Goal: Task Accomplishment & Management: Manage account settings

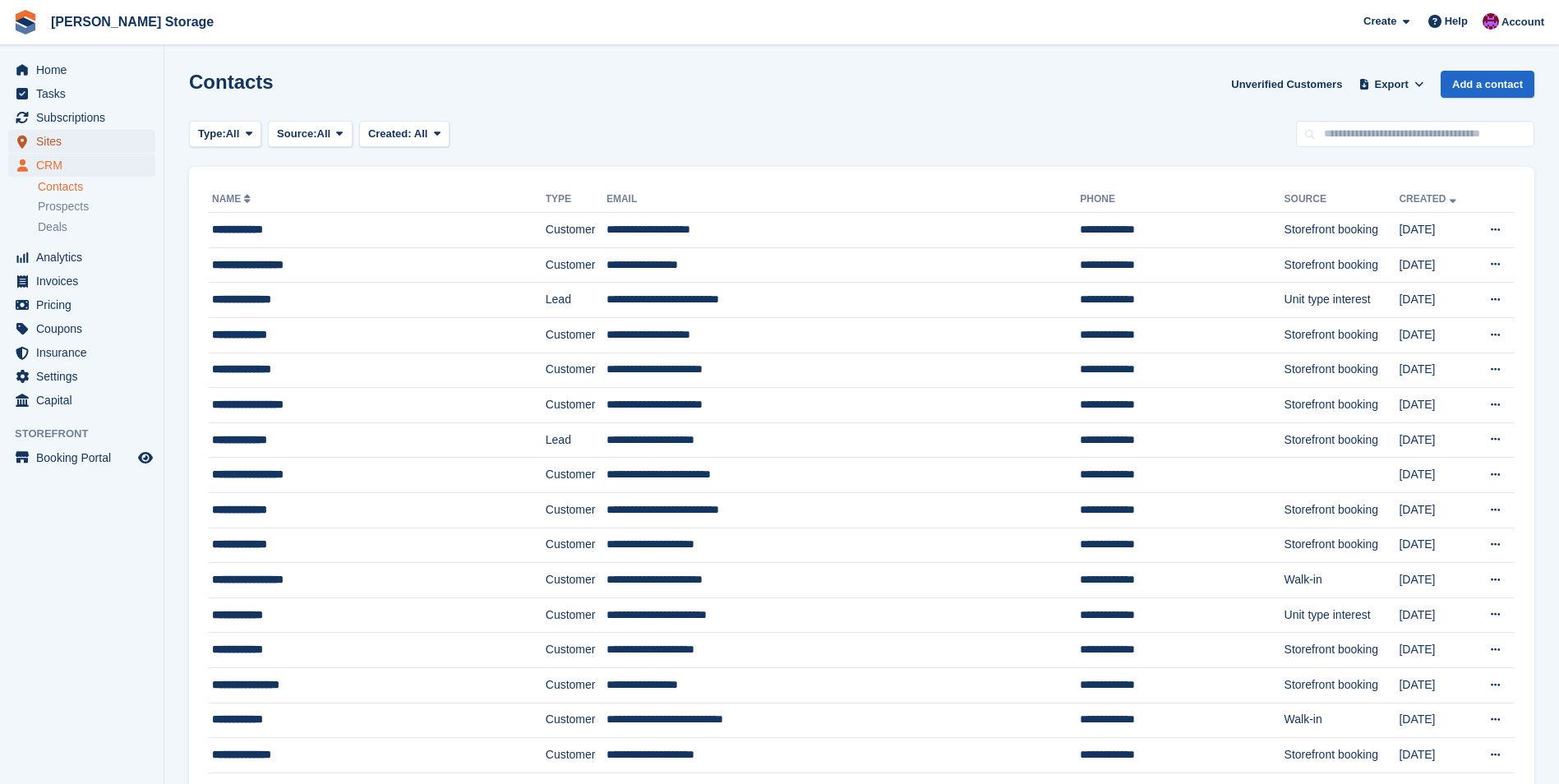
click at [63, 146] on span "Sites" at bounding box center [85, 141] width 98 height 23
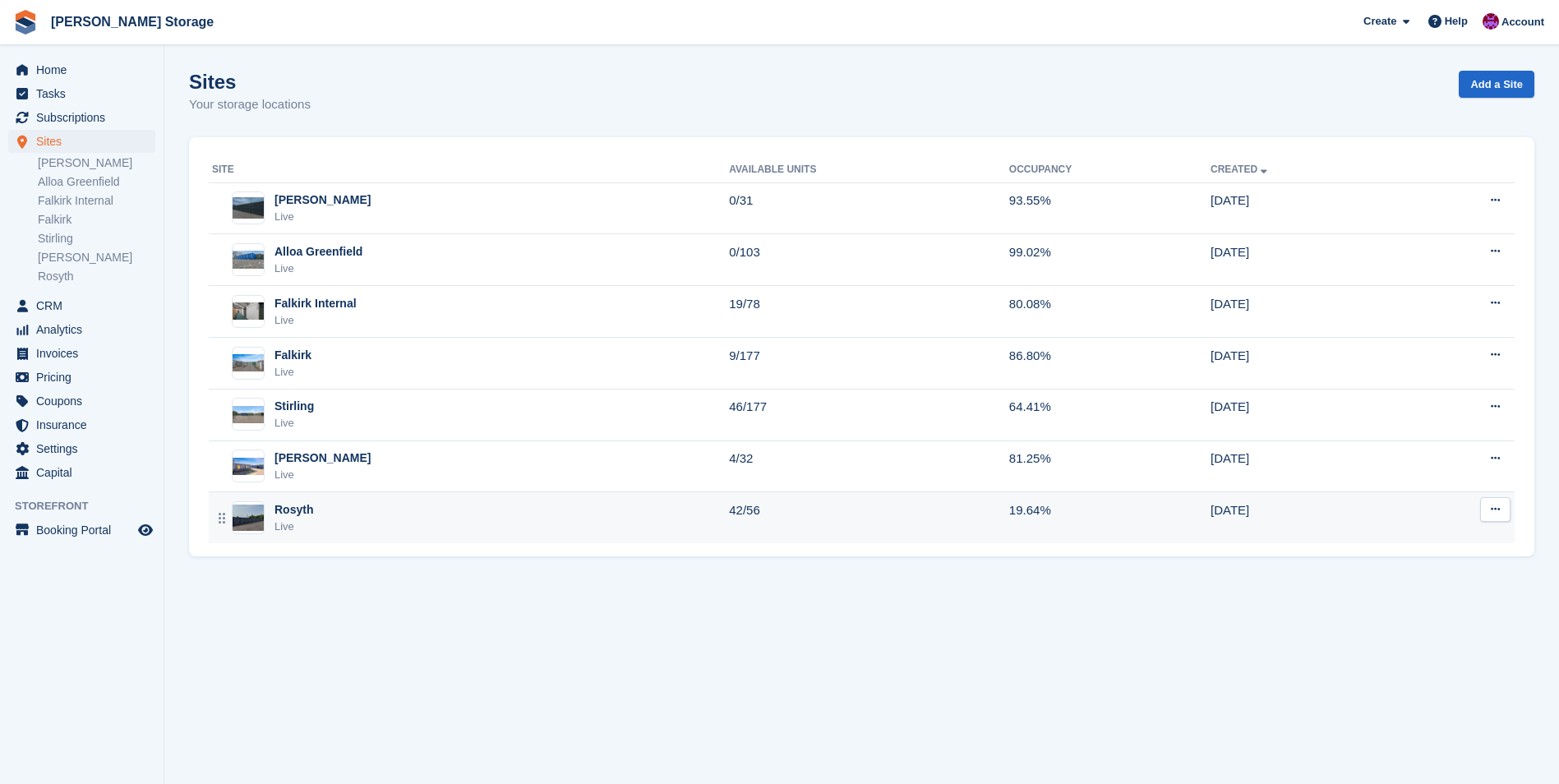
click at [459, 536] on td "Rosyth Live" at bounding box center [469, 518] width 521 height 51
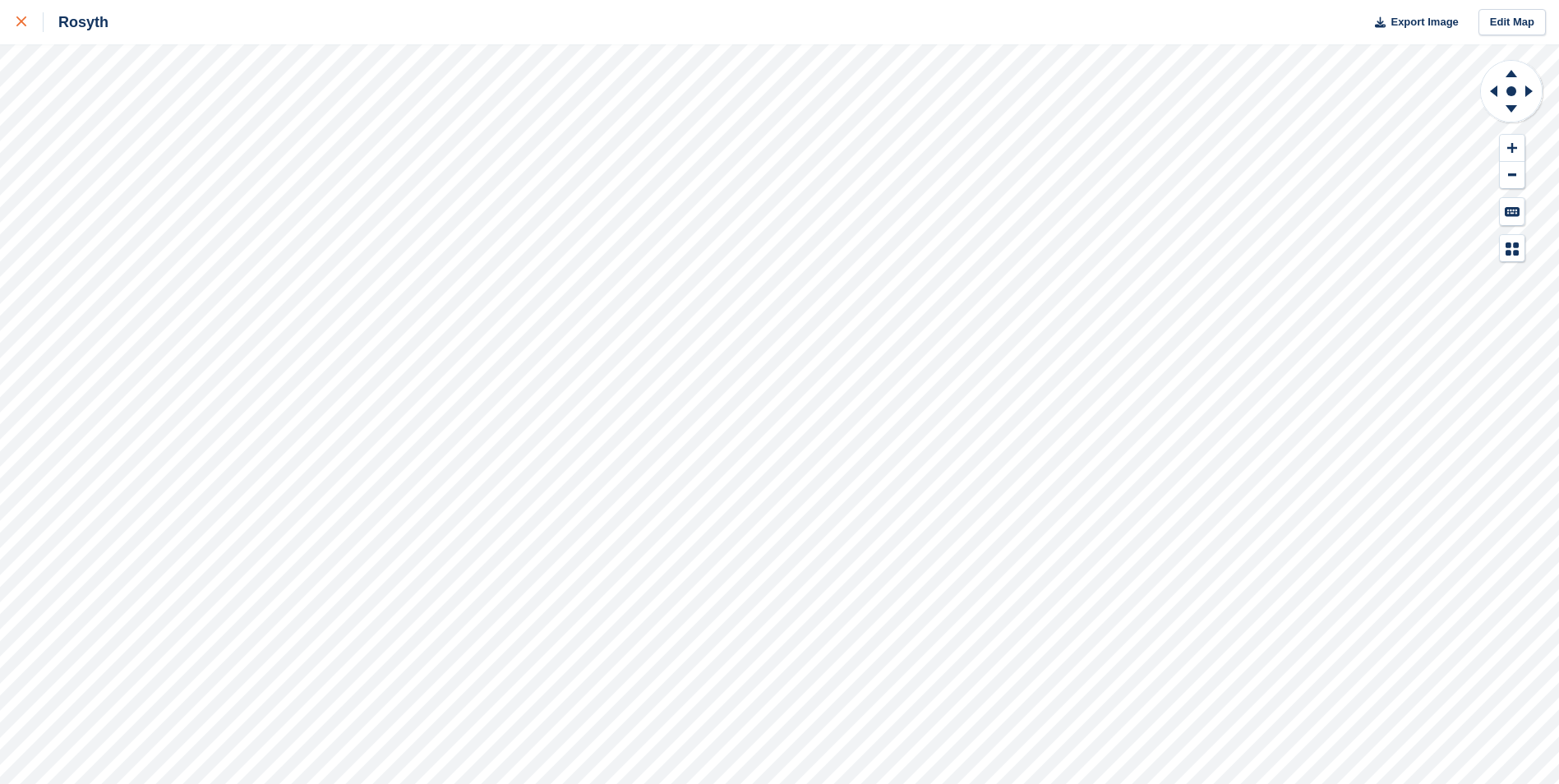
click at [15, 26] on link at bounding box center [22, 22] width 43 height 44
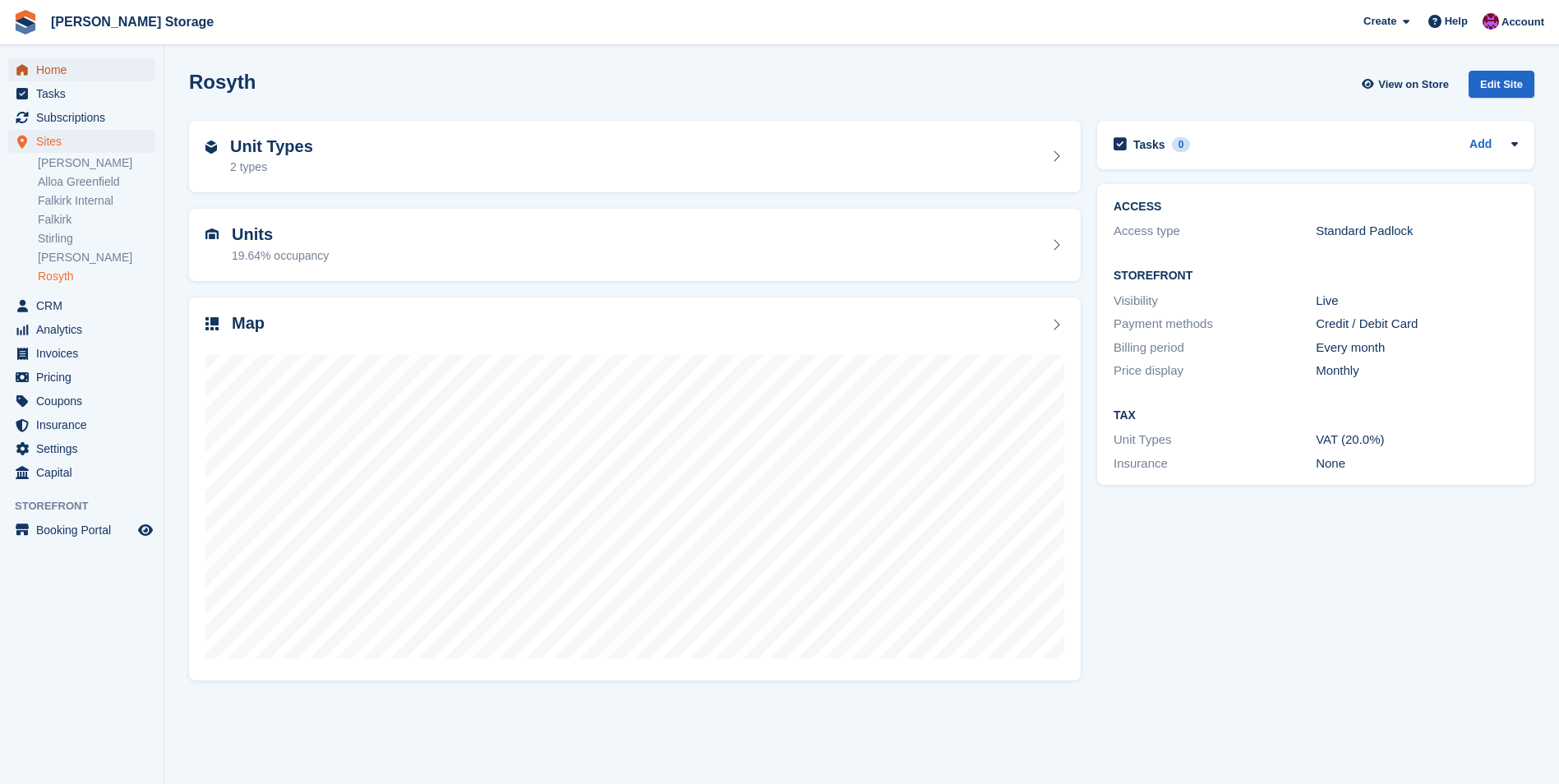
click at [61, 78] on span "Home" at bounding box center [85, 69] width 98 height 23
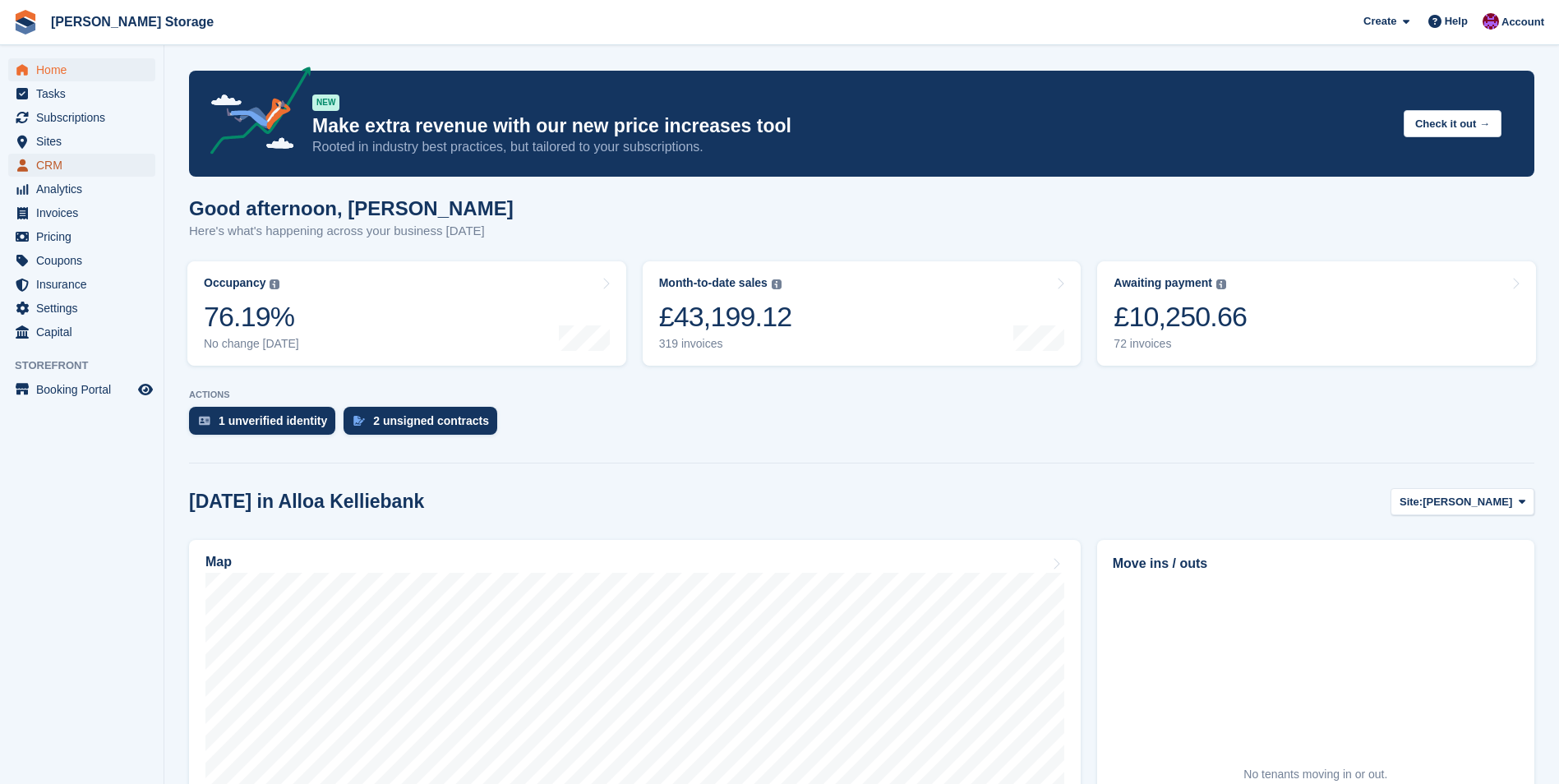
click at [62, 170] on span "CRM" at bounding box center [85, 165] width 98 height 23
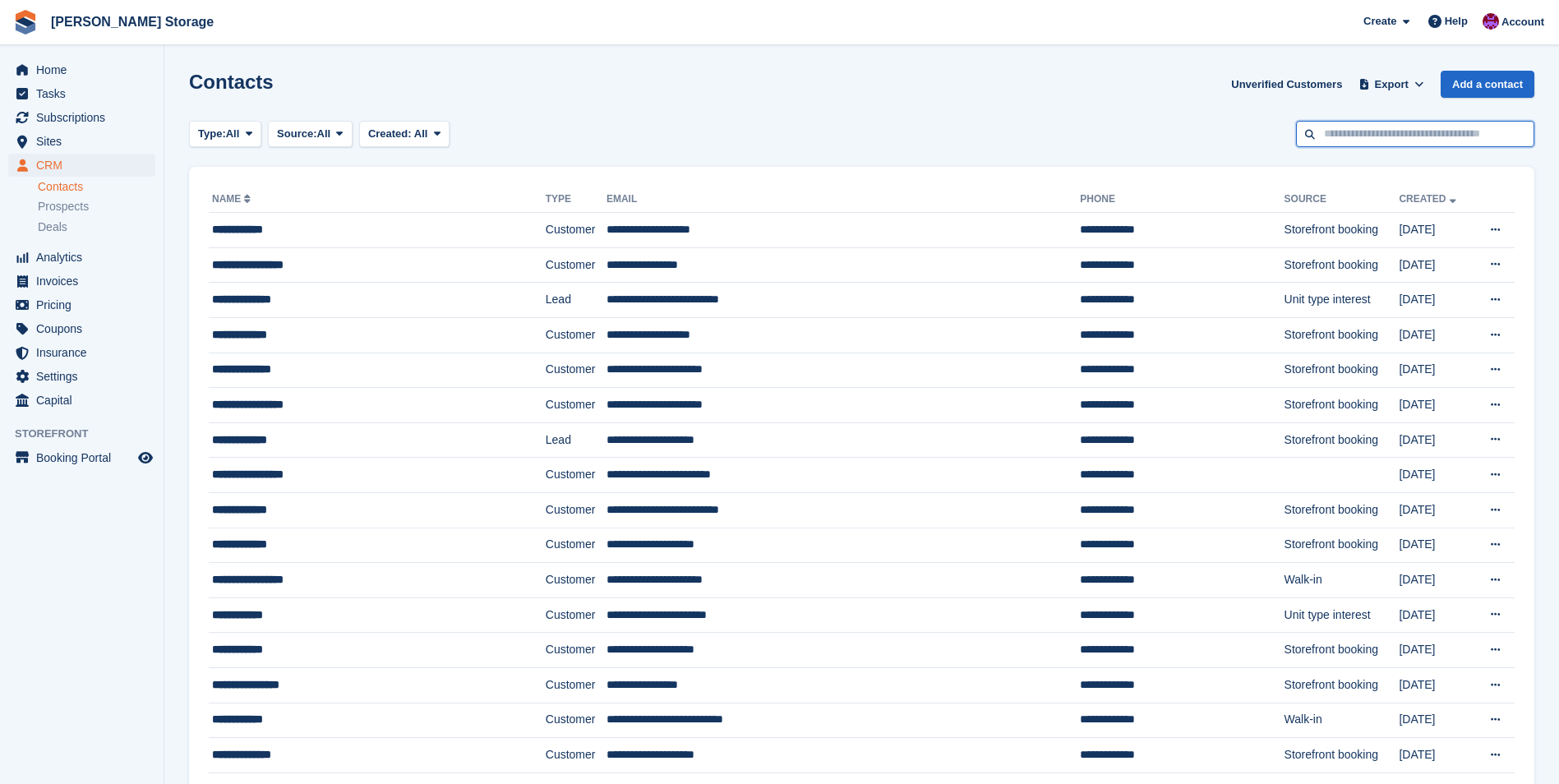
click at [1347, 137] on input "text" at bounding box center [1415, 134] width 238 height 27
type input "********"
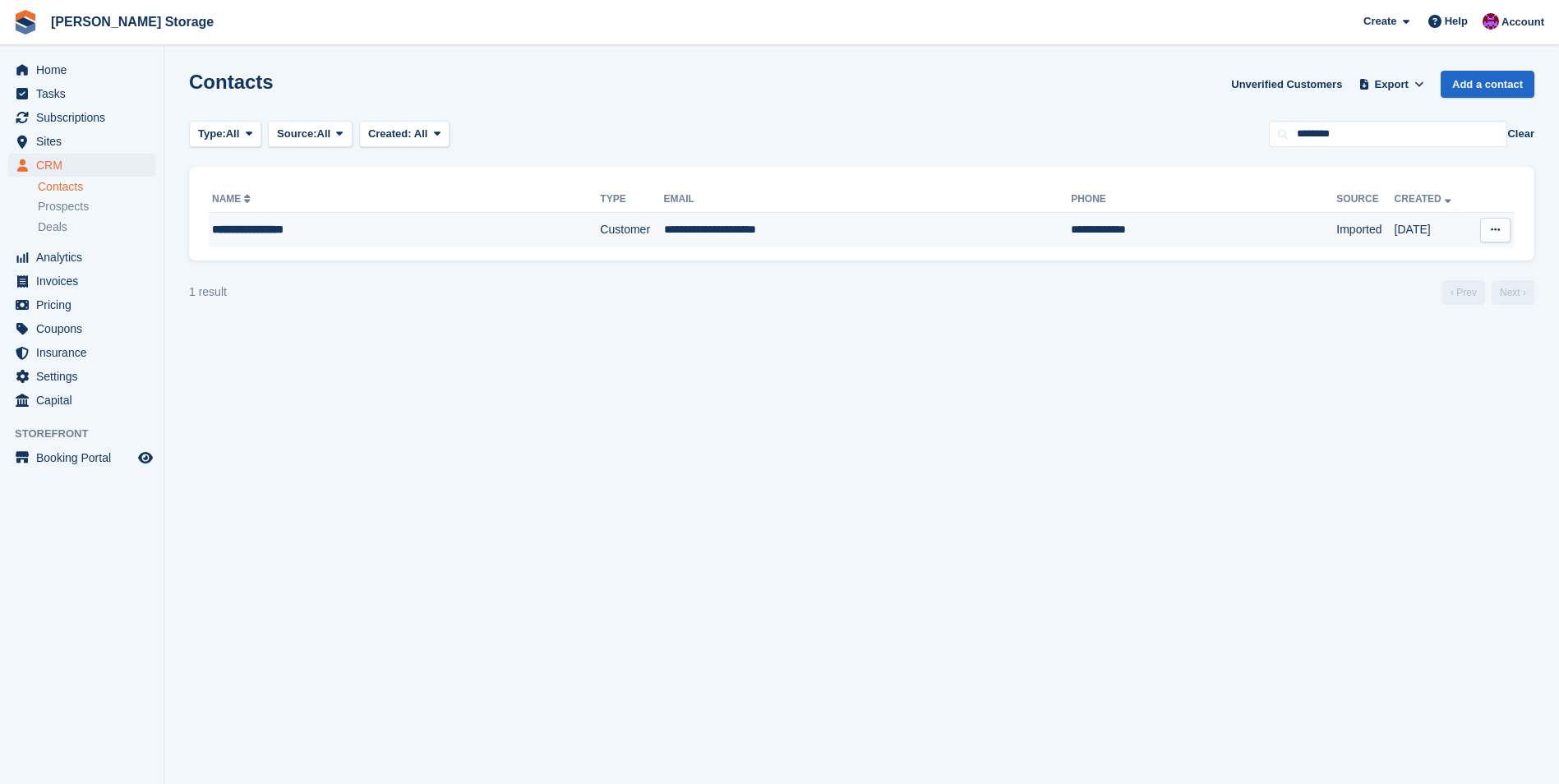
click at [664, 232] on td "**********" at bounding box center [868, 230] width 408 height 35
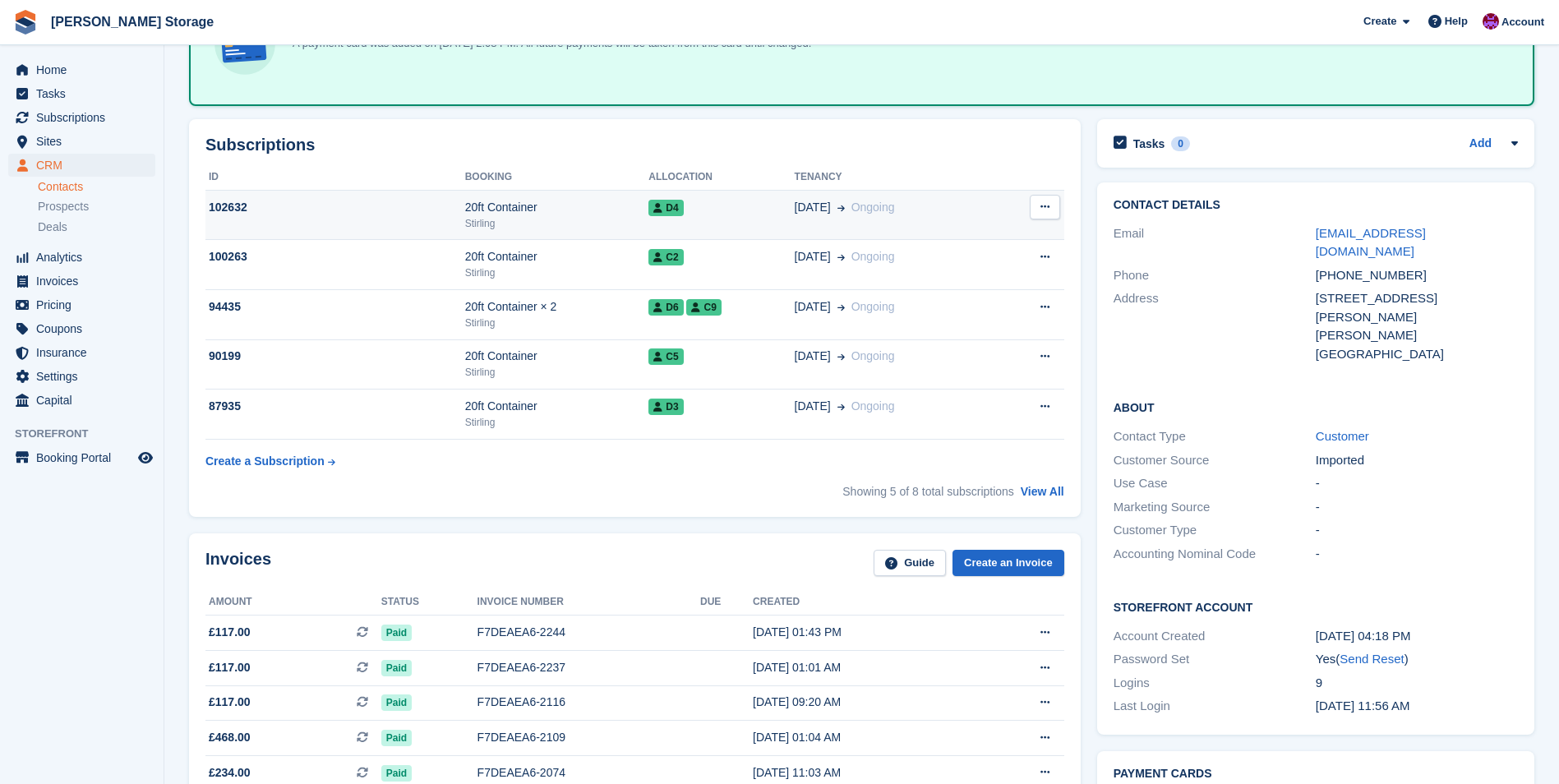
scroll to position [493, 0]
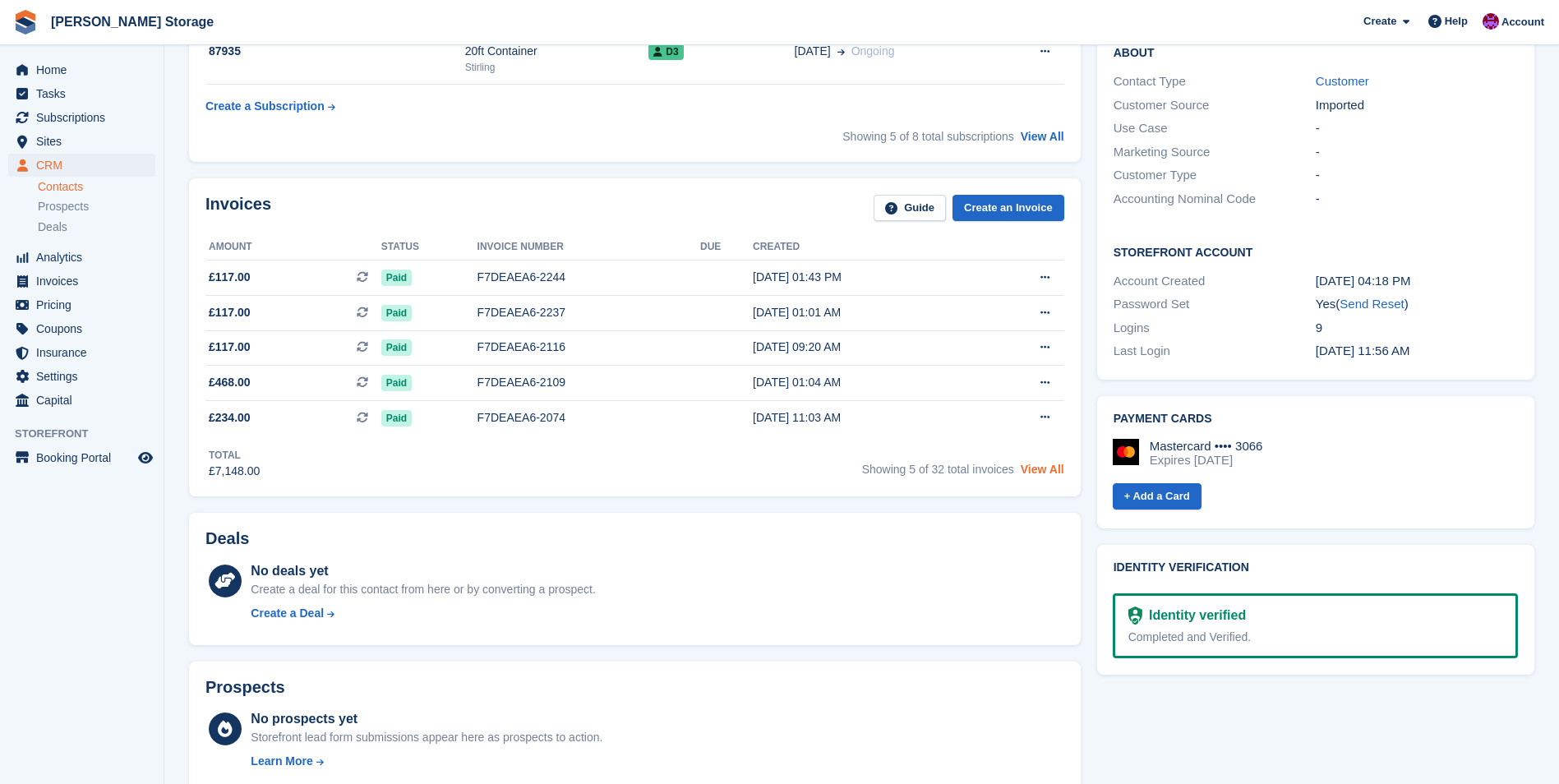
click at [1047, 469] on link "View All" at bounding box center [1042, 469] width 43 height 13
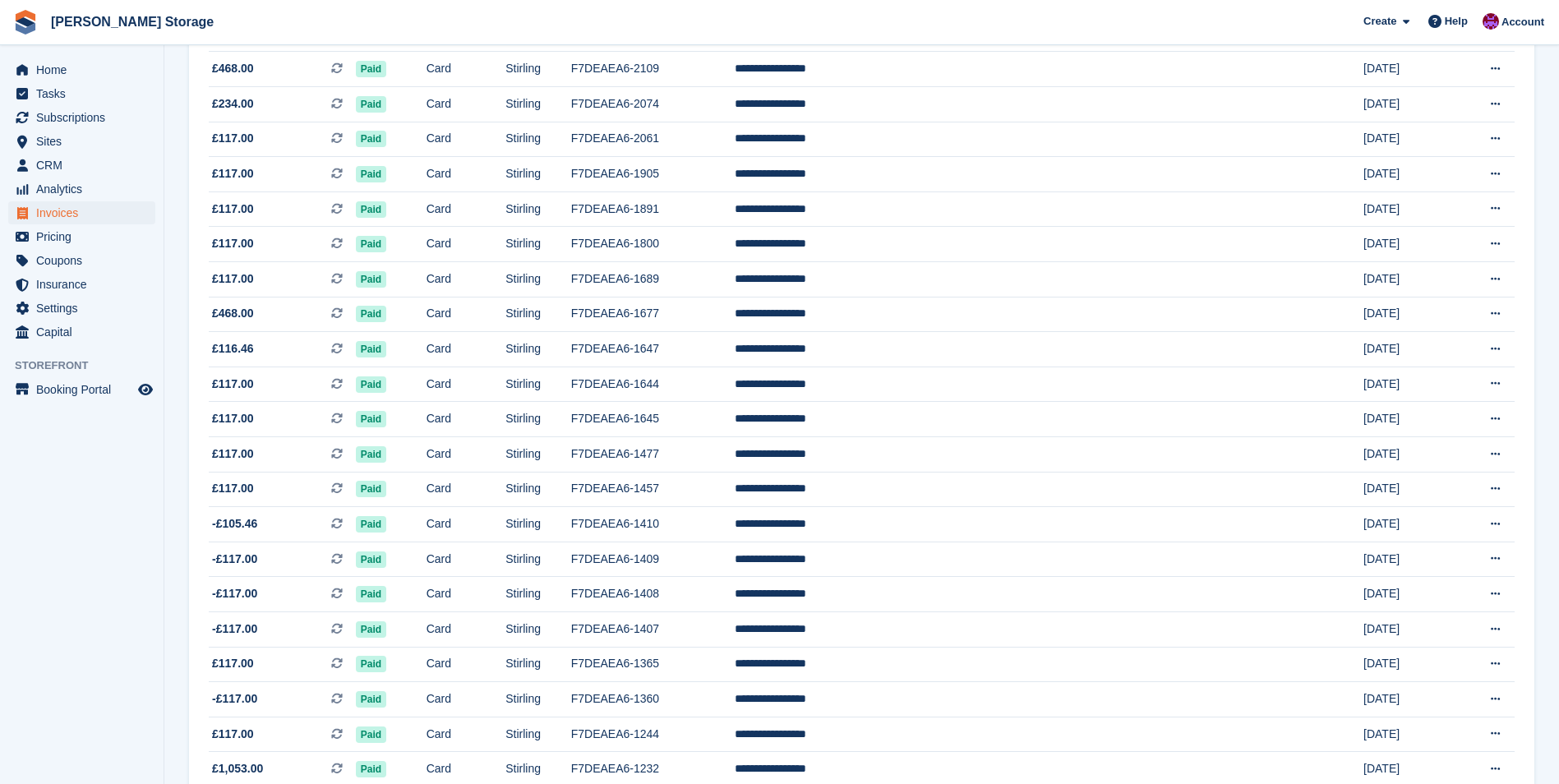
scroll to position [411, 0]
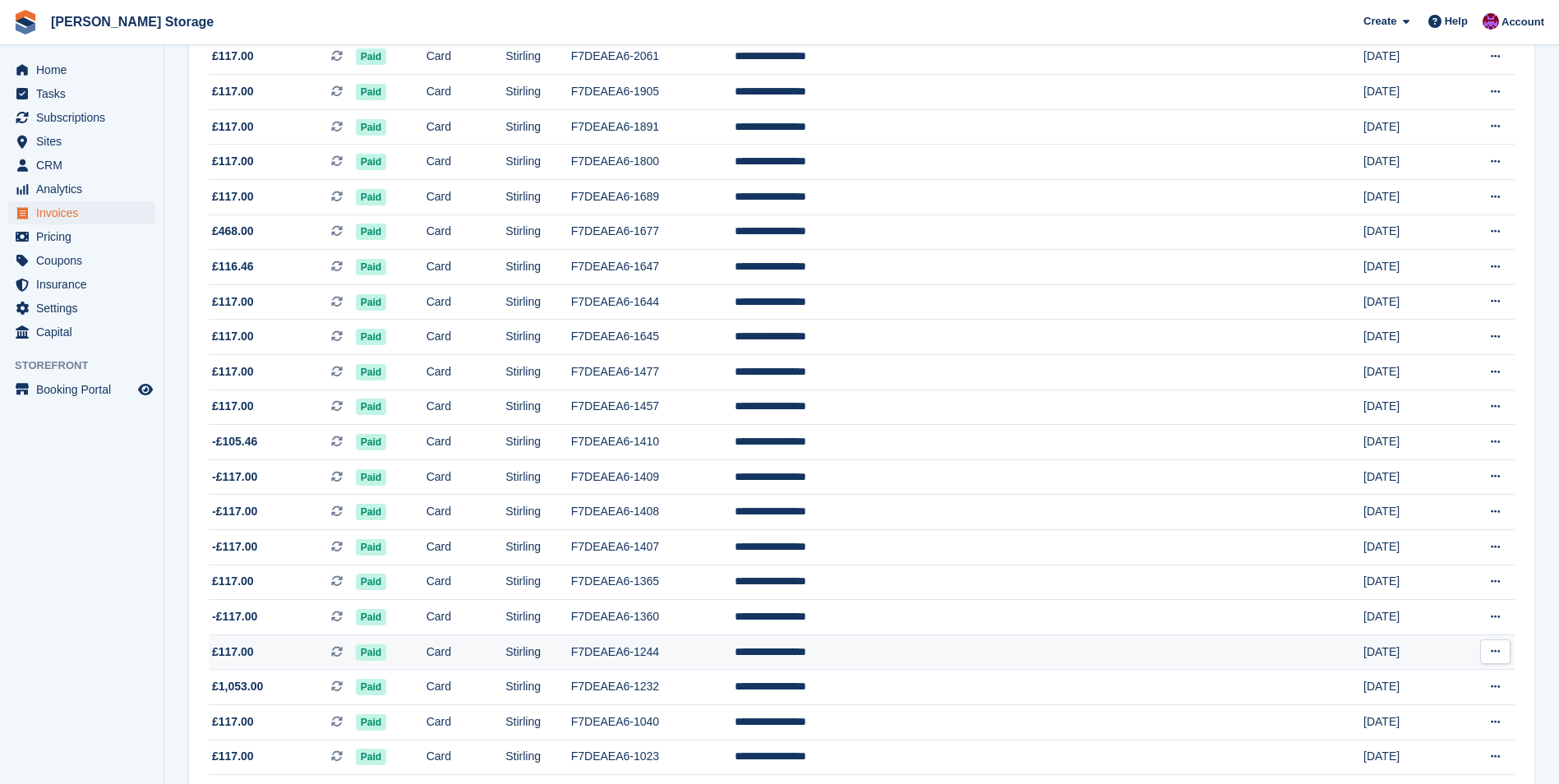
click at [427, 649] on td "Paid" at bounding box center [390, 653] width 70 height 36
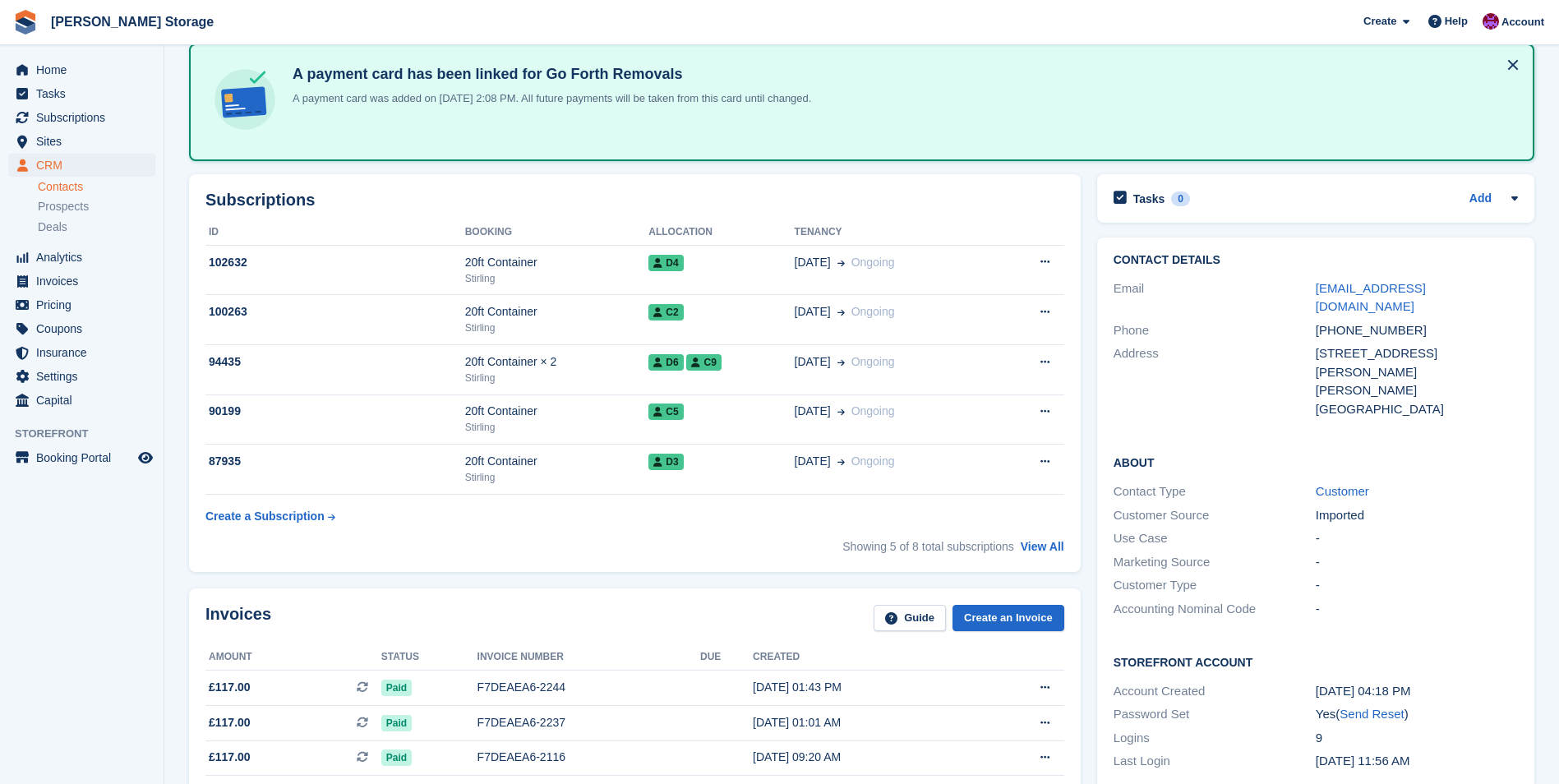
scroll to position [83, 0]
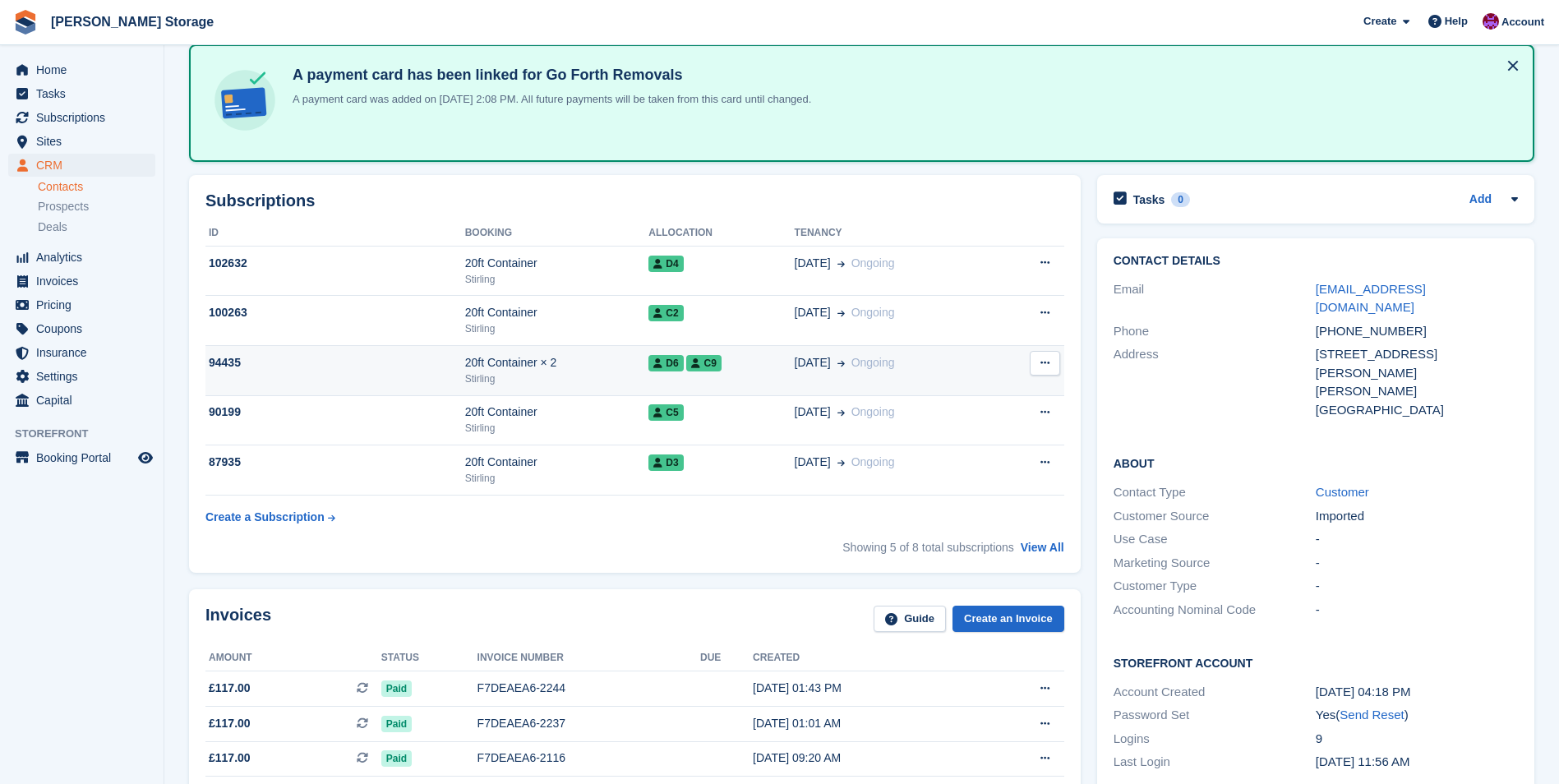
click at [585, 367] on div "20ft Container × 2" at bounding box center [557, 363] width 184 height 17
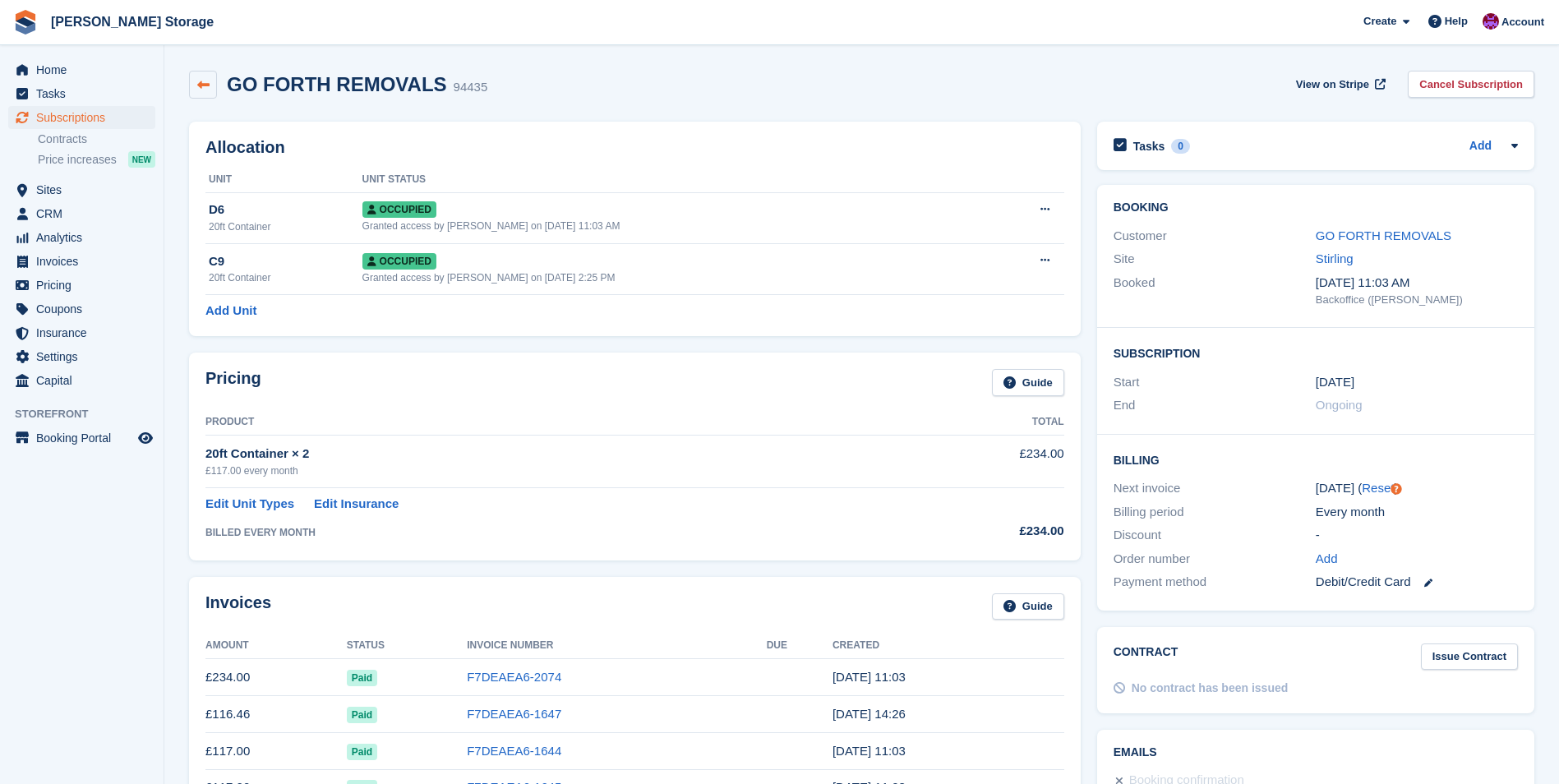
click at [197, 83] on icon at bounding box center [203, 84] width 12 height 12
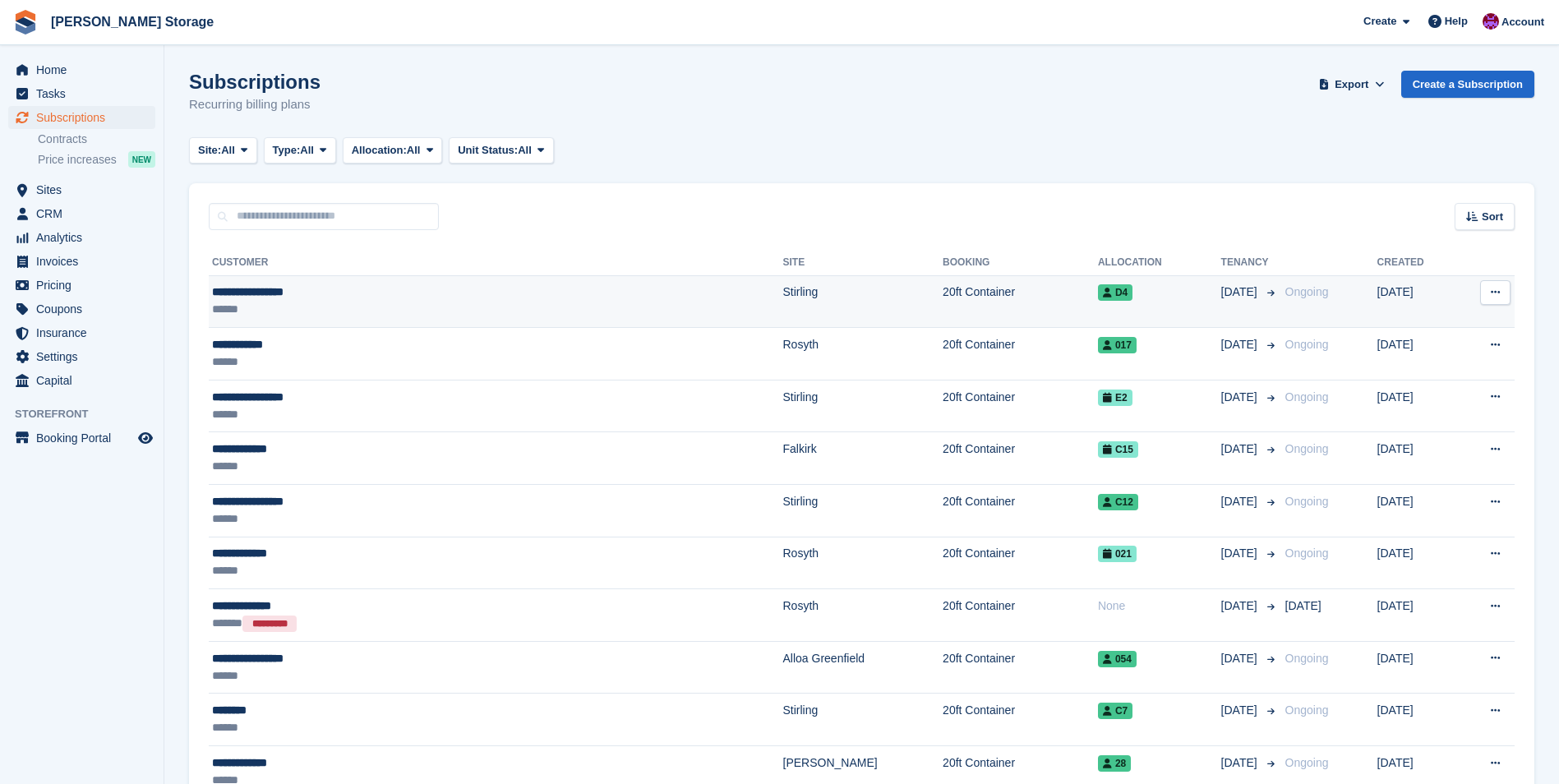
click at [416, 302] on div "******" at bounding box center [380, 309] width 336 height 17
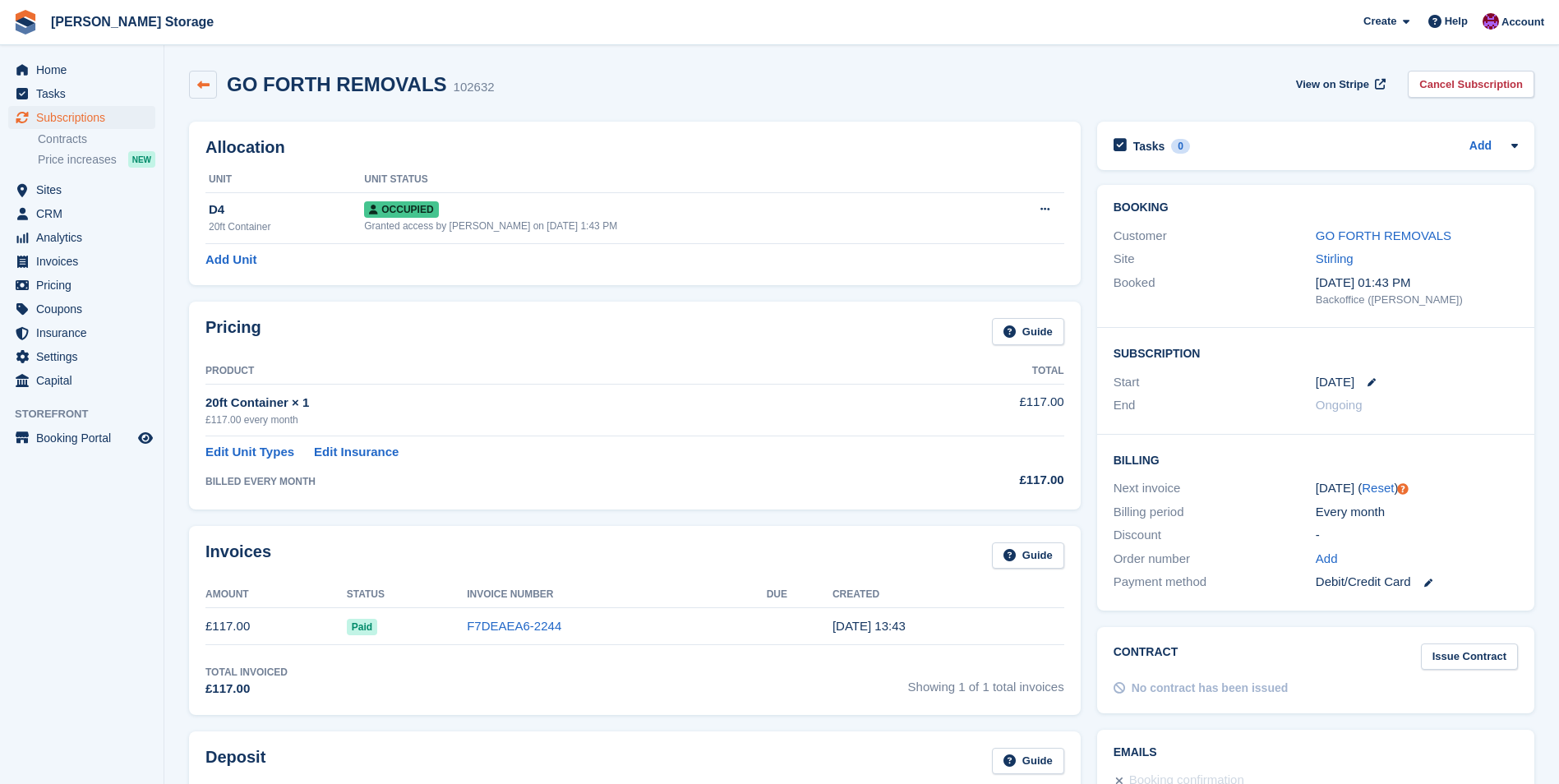
click at [193, 82] on link at bounding box center [204, 84] width 28 height 28
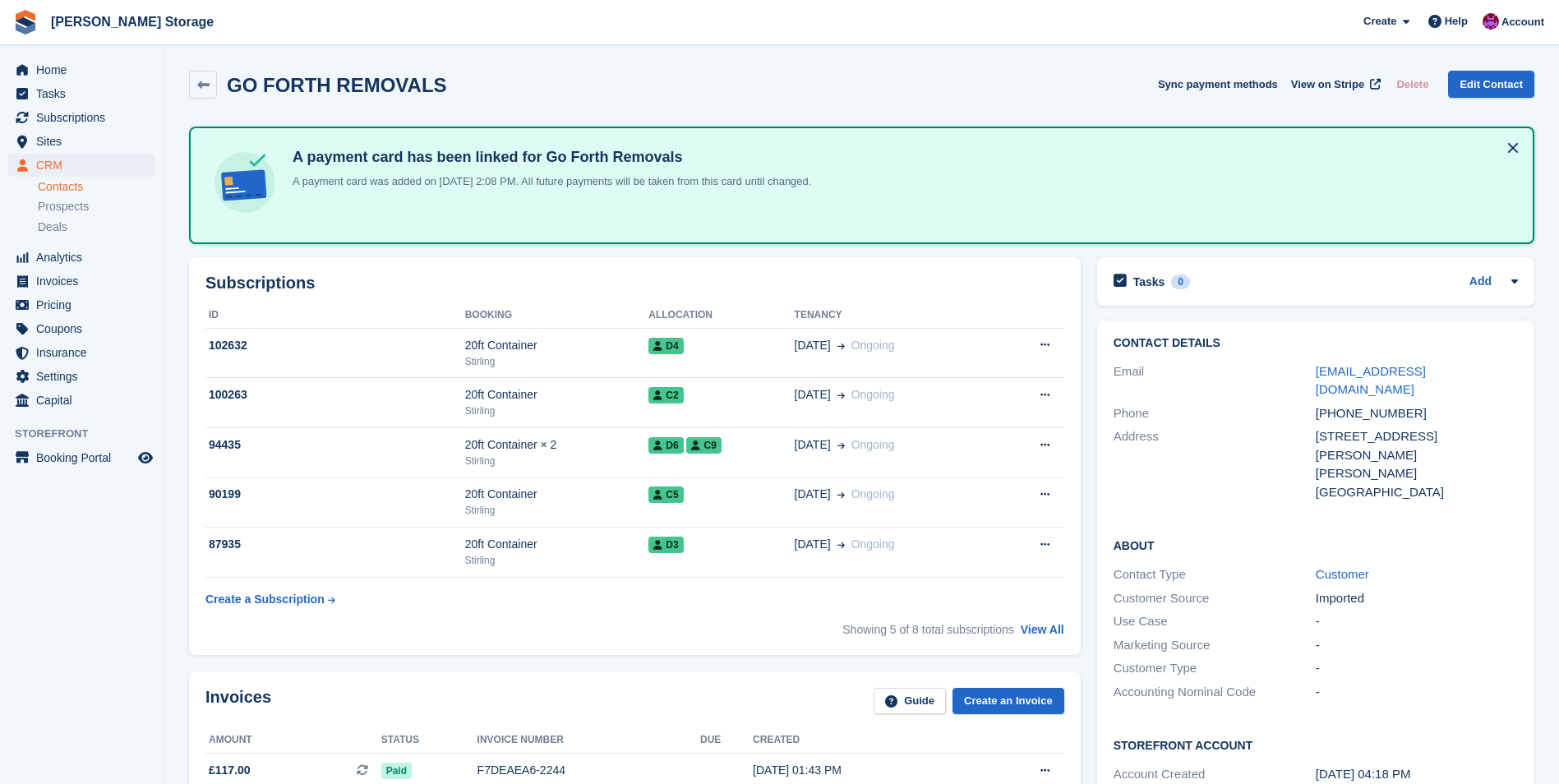
scroll to position [83, 0]
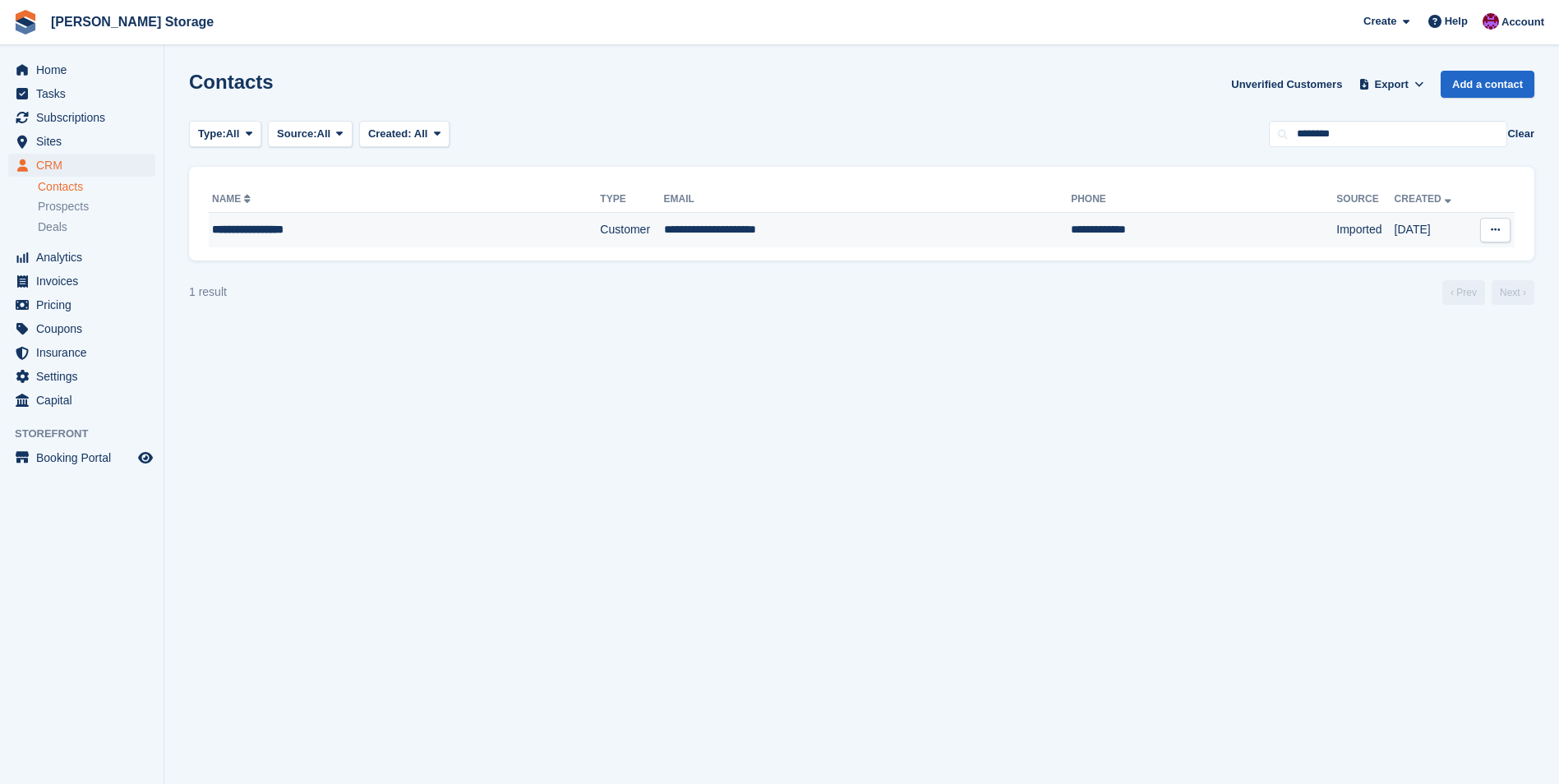
click at [688, 236] on td "**********" at bounding box center [868, 230] width 408 height 35
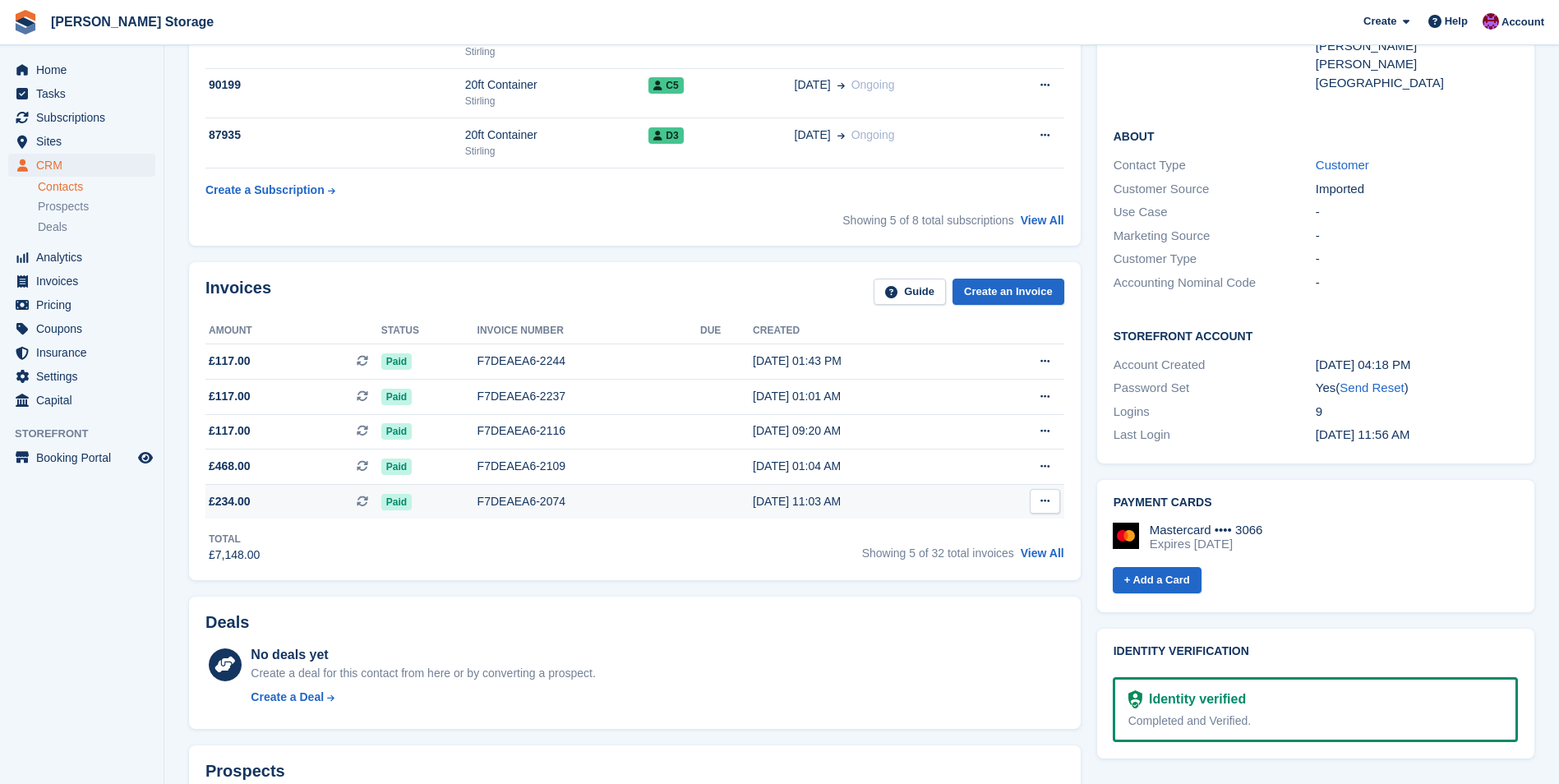
scroll to position [411, 0]
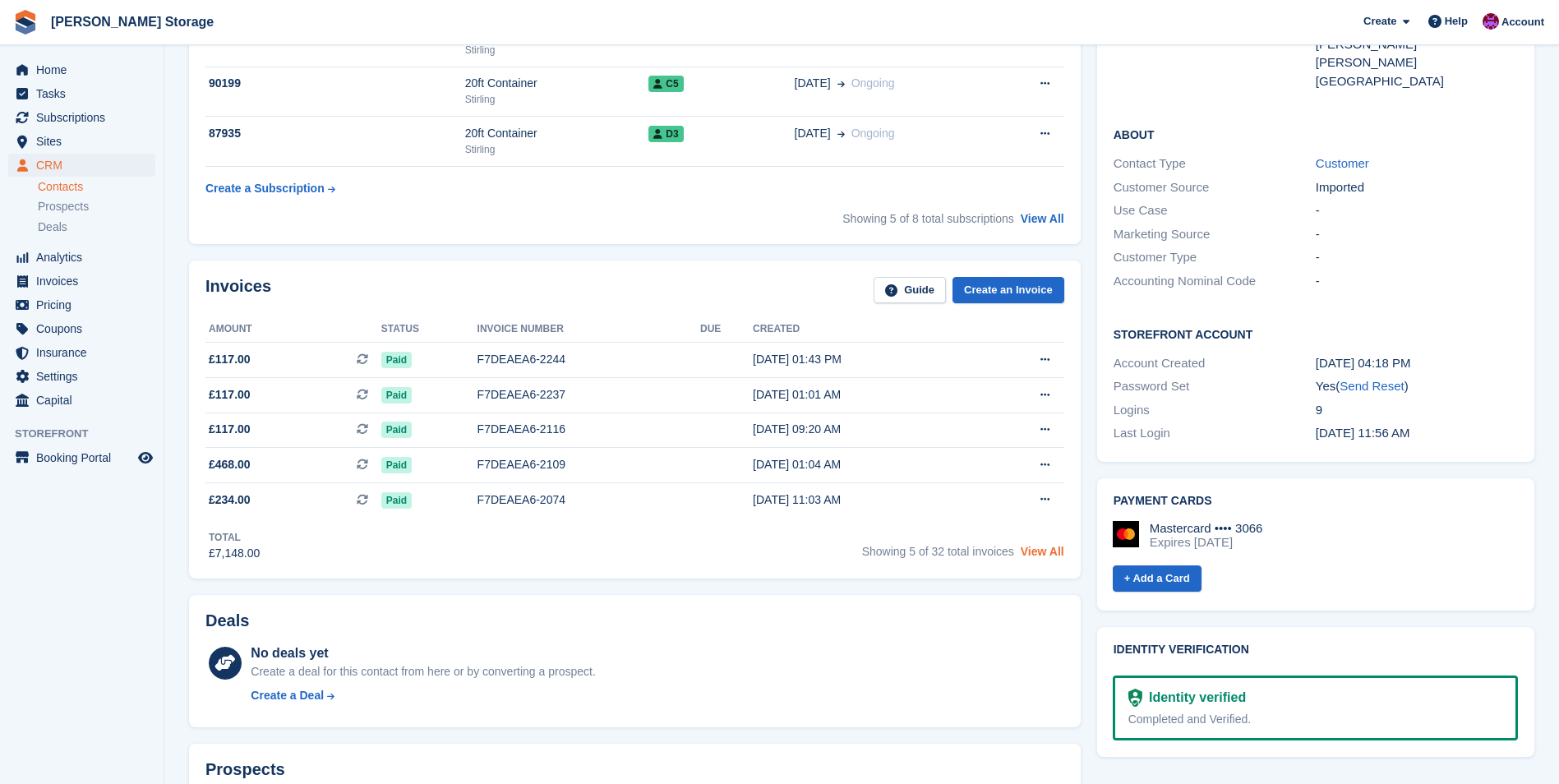
click at [1051, 550] on link "View All" at bounding box center [1042, 551] width 43 height 13
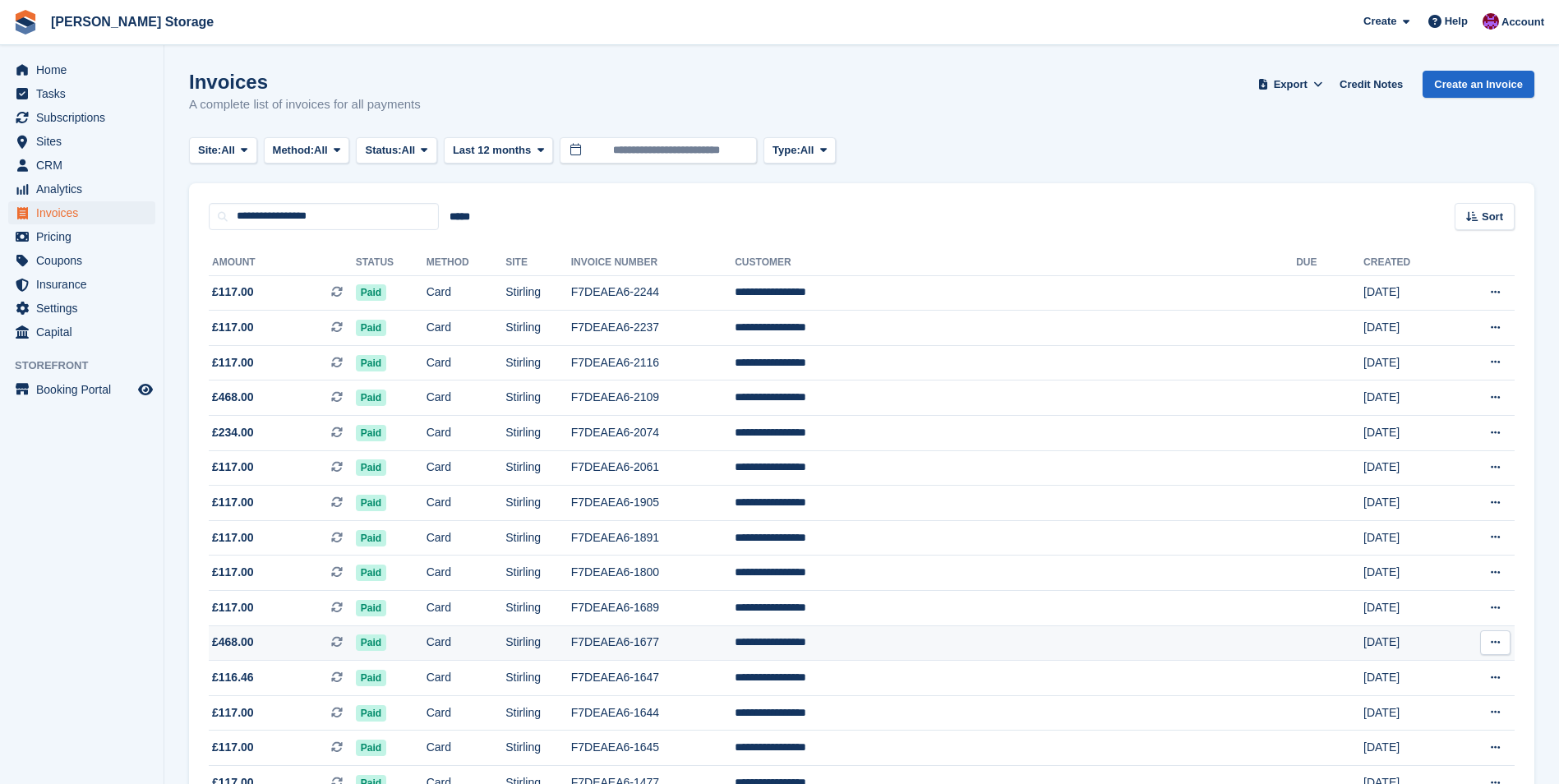
scroll to position [83, 0]
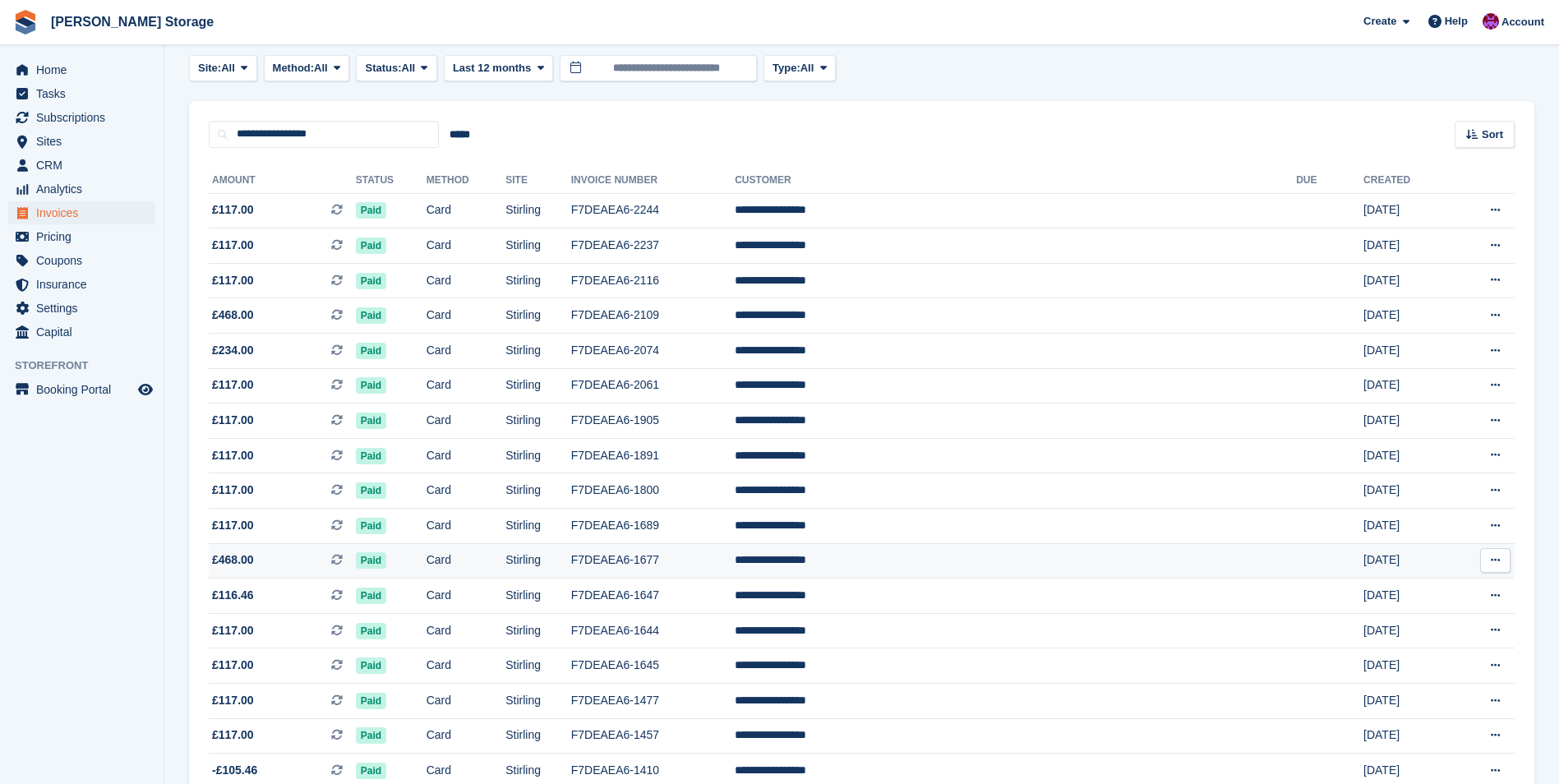
click at [1113, 562] on td "**********" at bounding box center [1015, 561] width 562 height 36
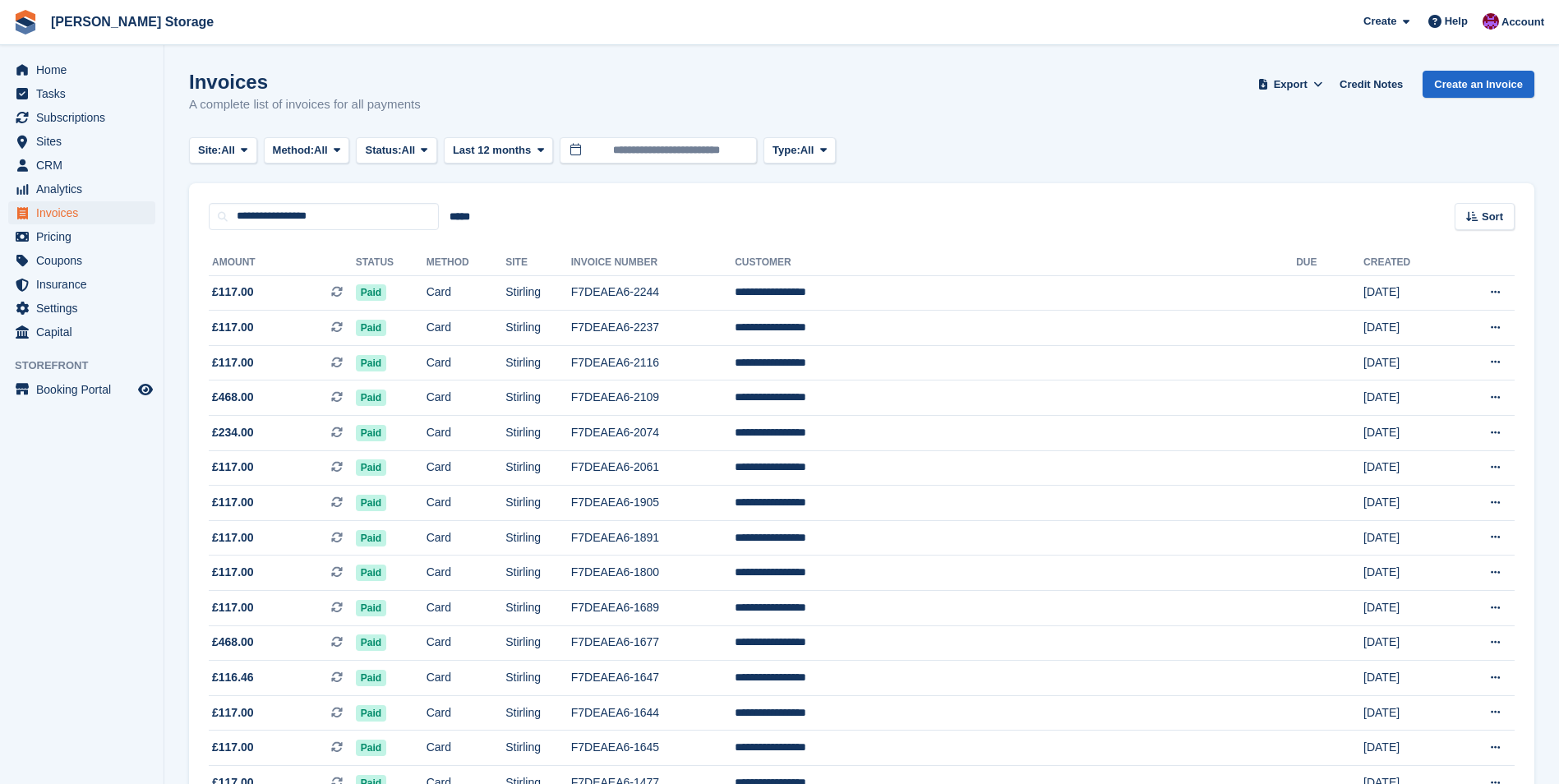
scroll to position [83, 0]
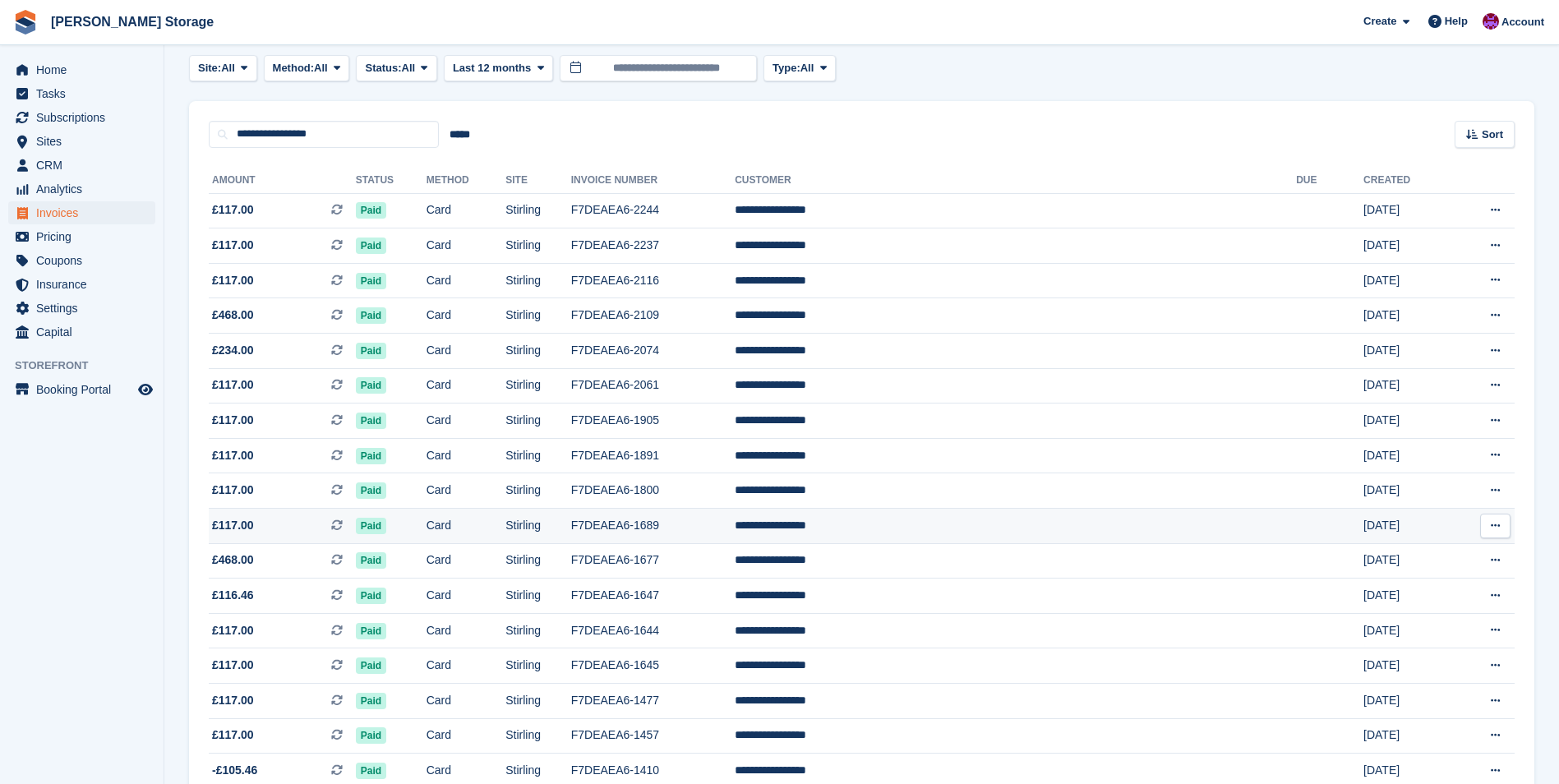
click at [570, 528] on td "Stirling" at bounding box center [537, 526] width 65 height 36
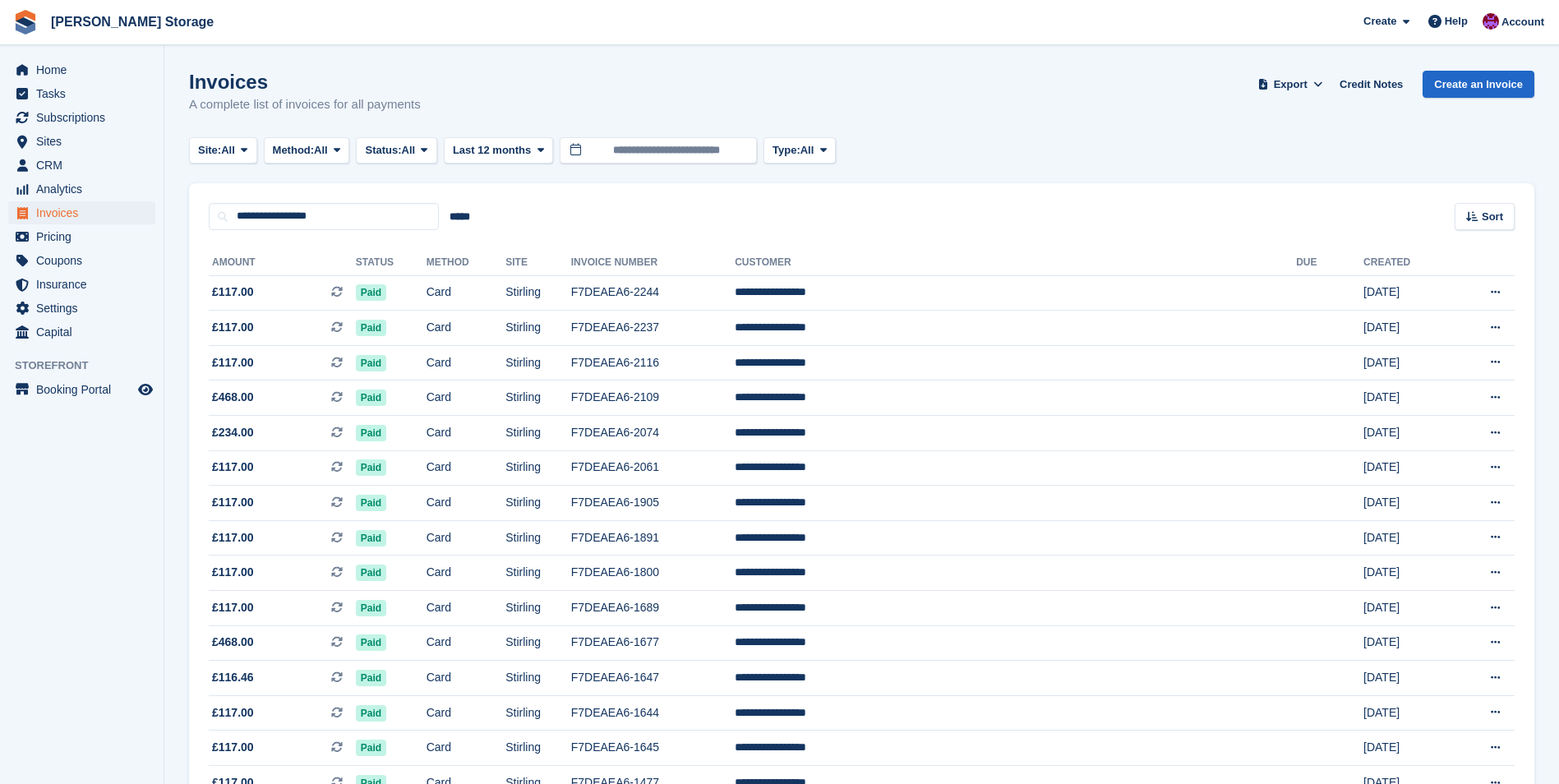
scroll to position [83, 0]
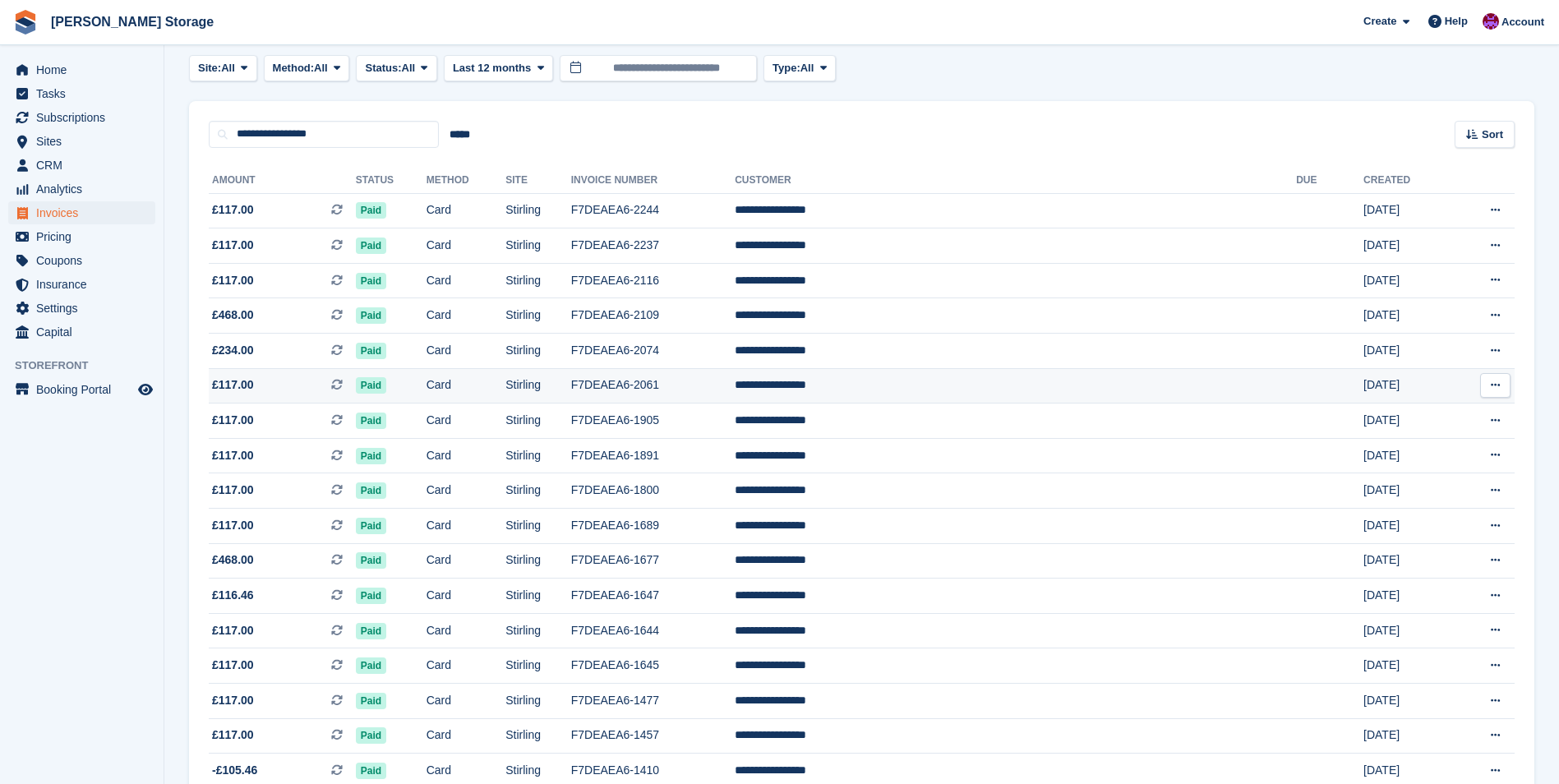
click at [734, 382] on td "F7DEAEA6-2061" at bounding box center [653, 386] width 163 height 36
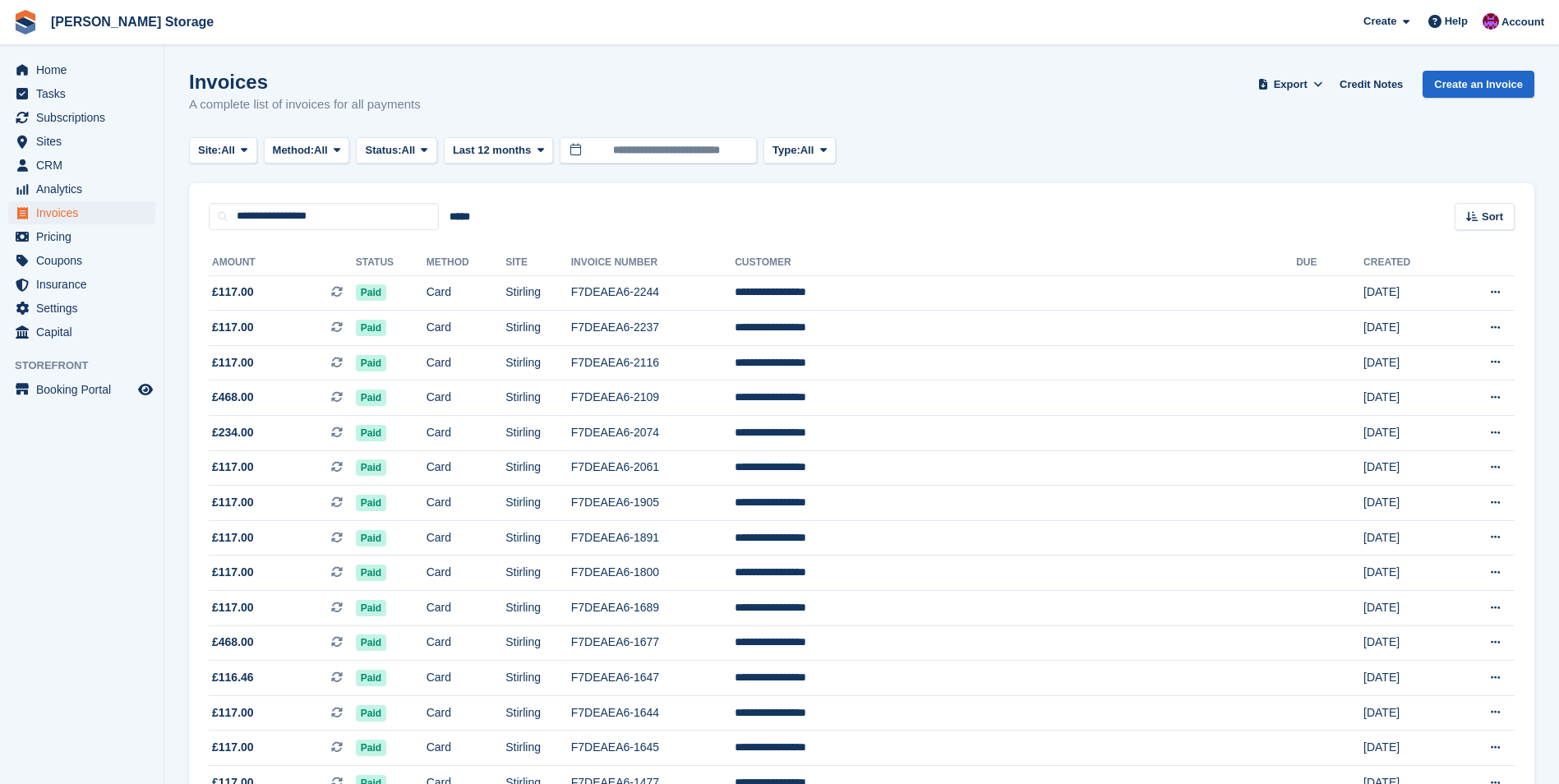
scroll to position [83, 0]
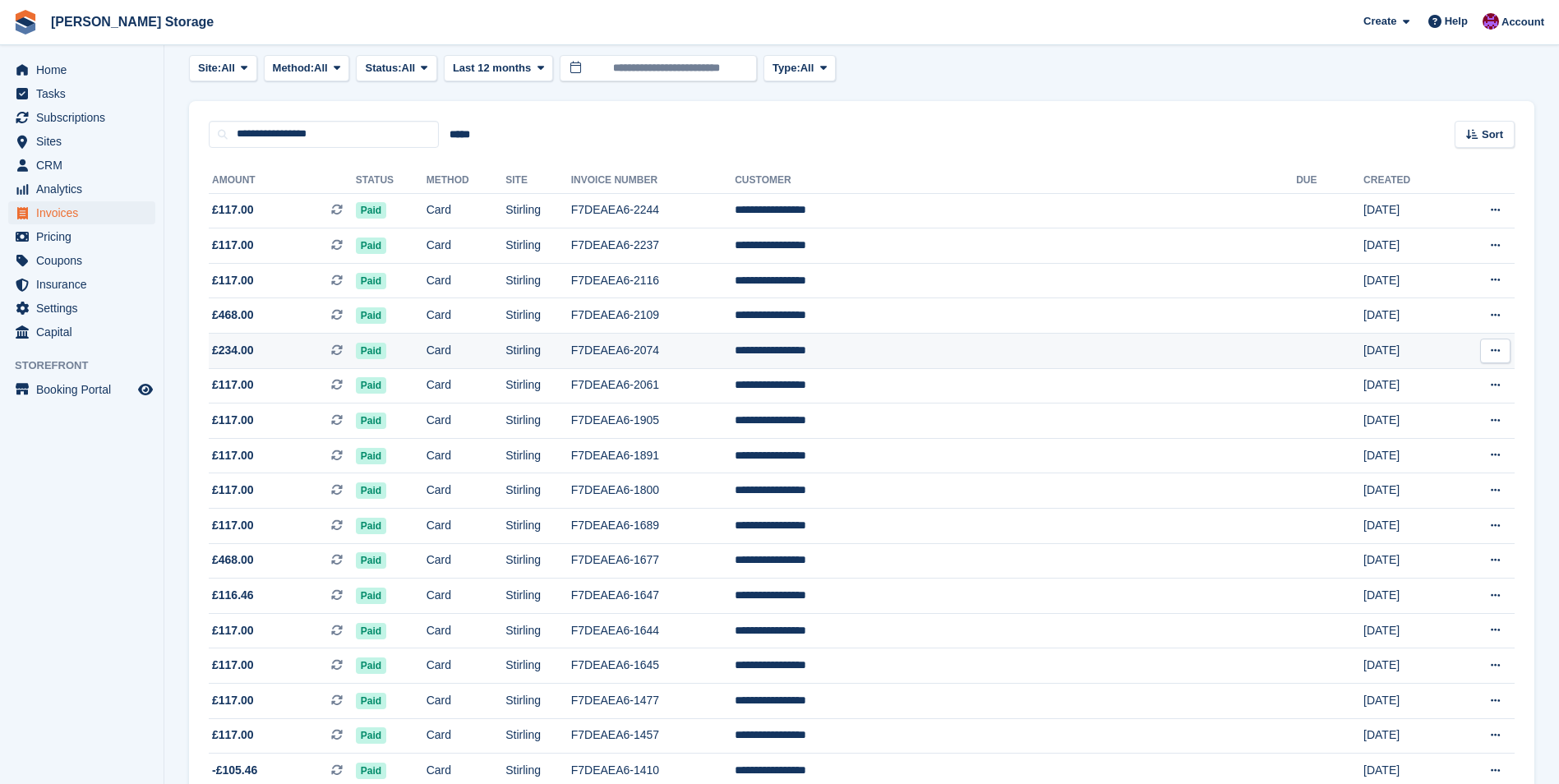
click at [734, 362] on td "F7DEAEA6-2074" at bounding box center [653, 352] width 163 height 36
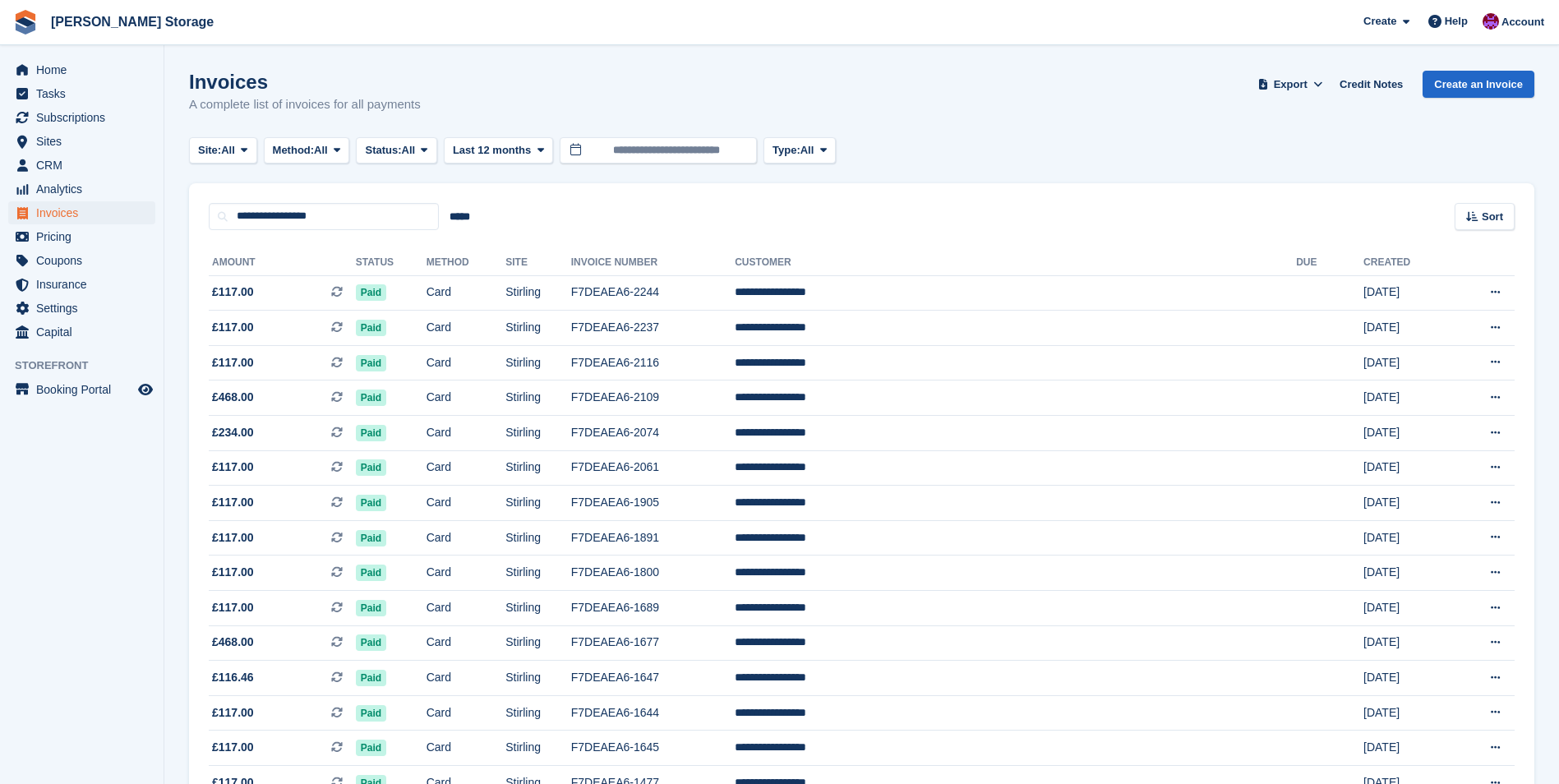
scroll to position [83, 0]
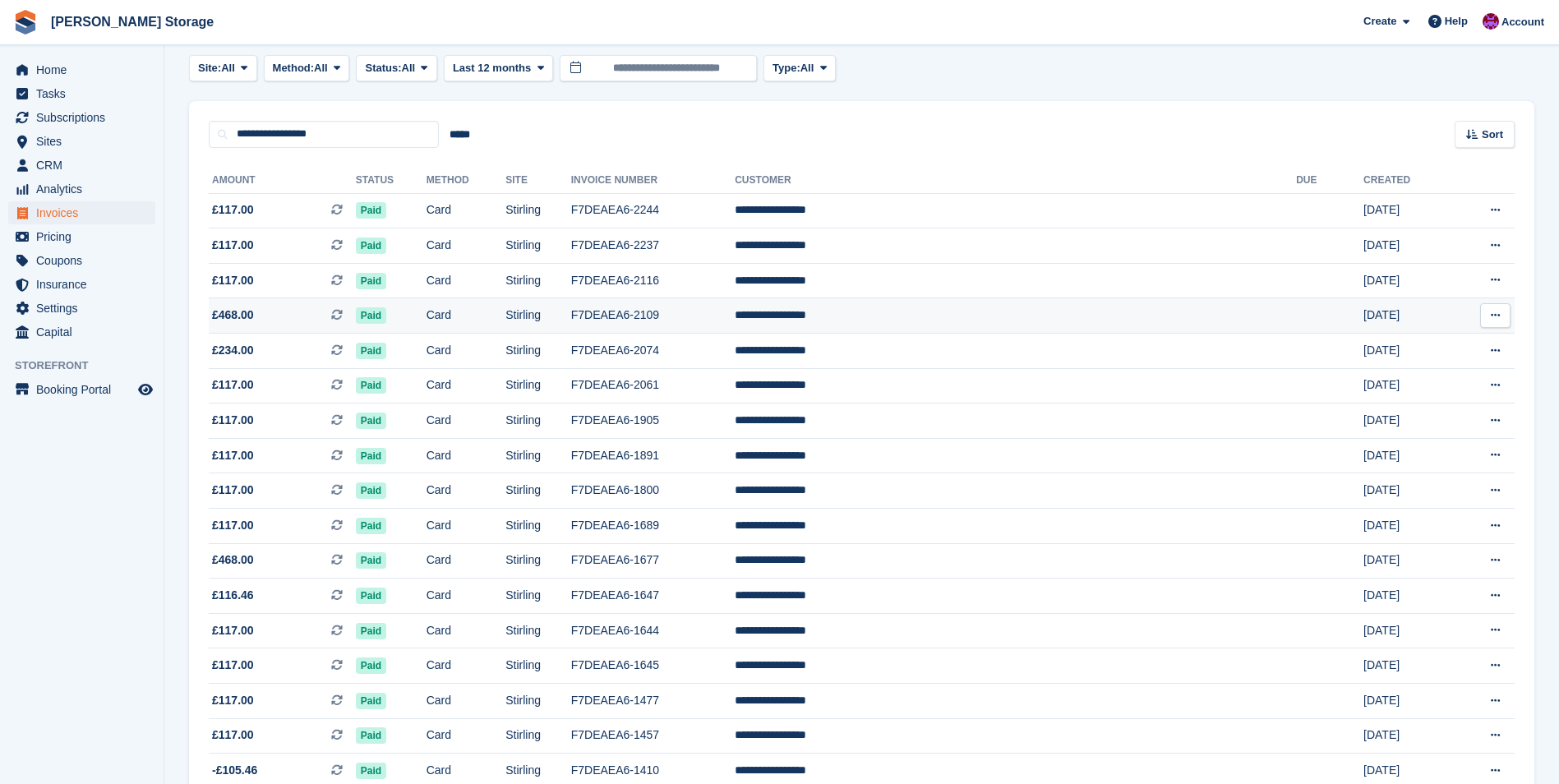
click at [961, 311] on td "**********" at bounding box center [1015, 316] width 562 height 36
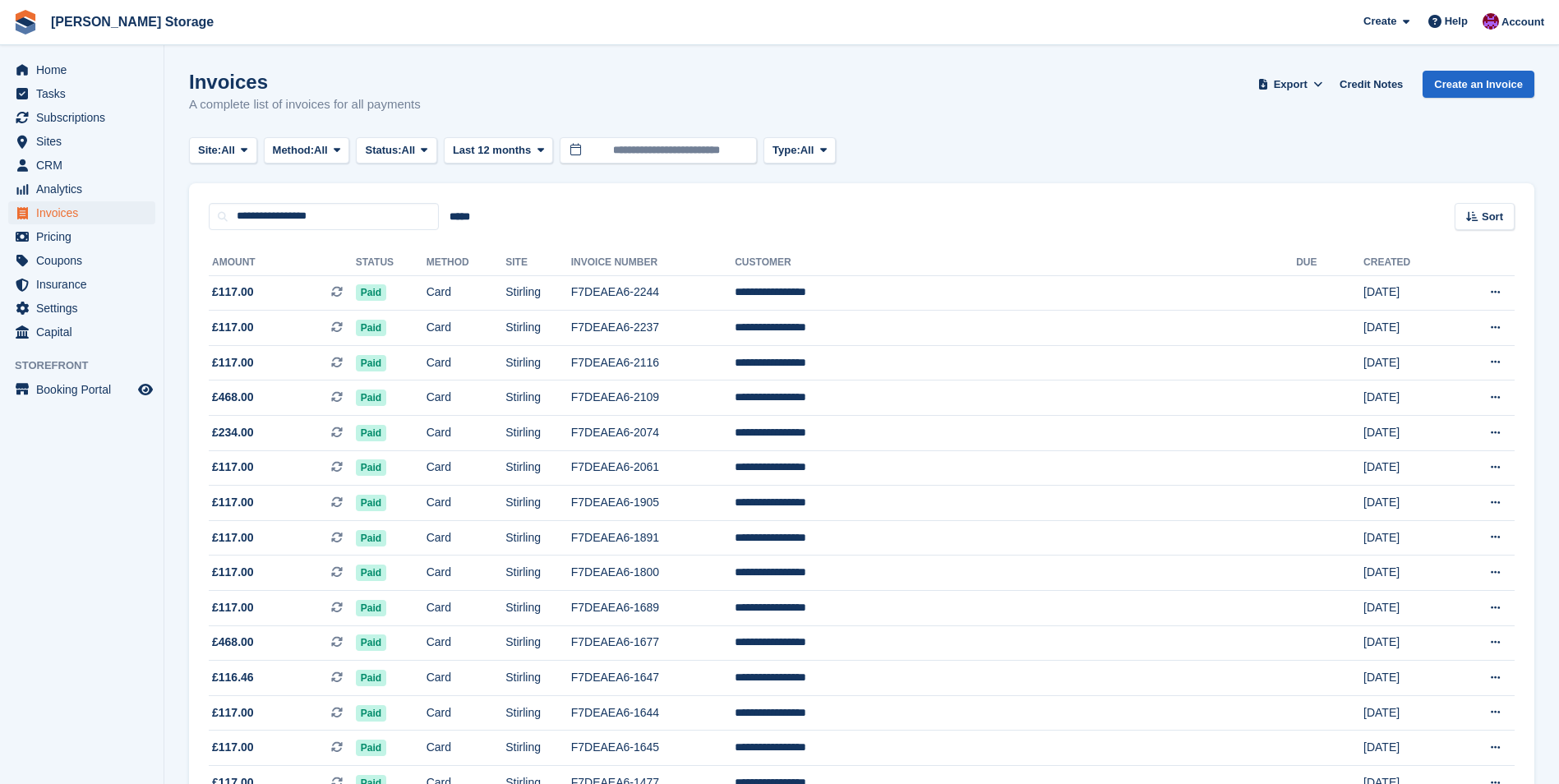
scroll to position [83, 0]
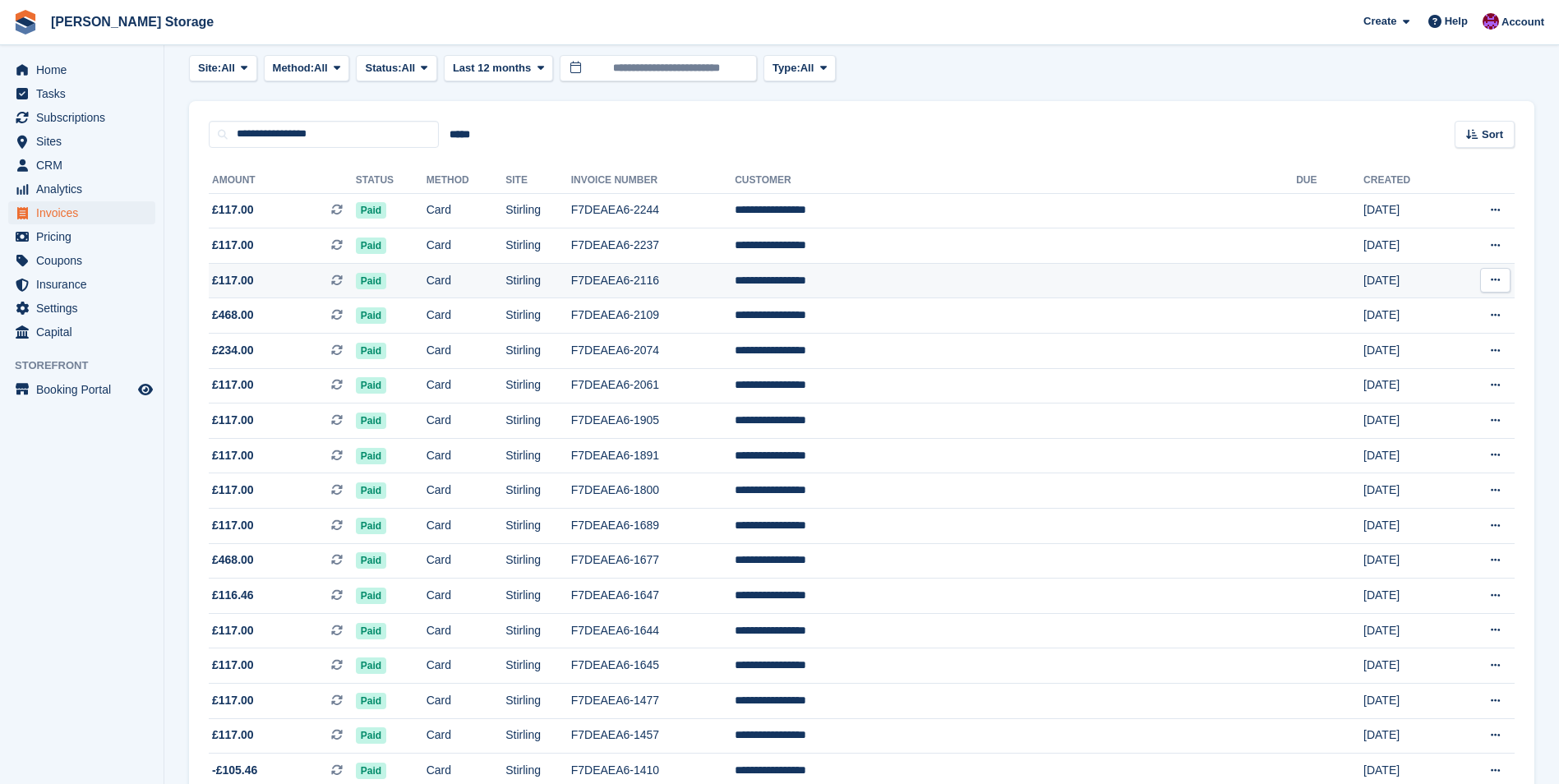
click at [734, 275] on td "F7DEAEA6-2116" at bounding box center [653, 280] width 163 height 36
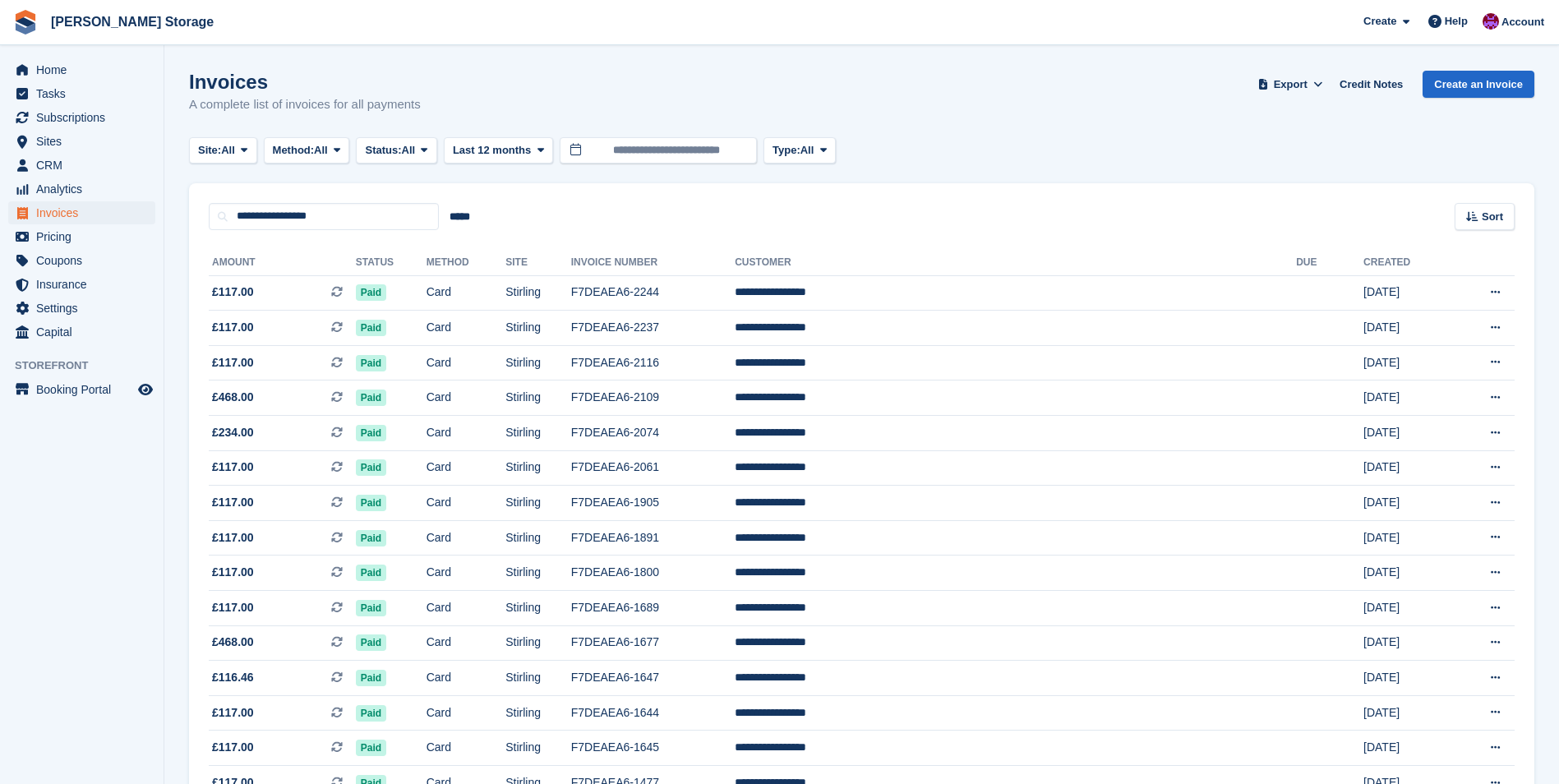
scroll to position [83, 0]
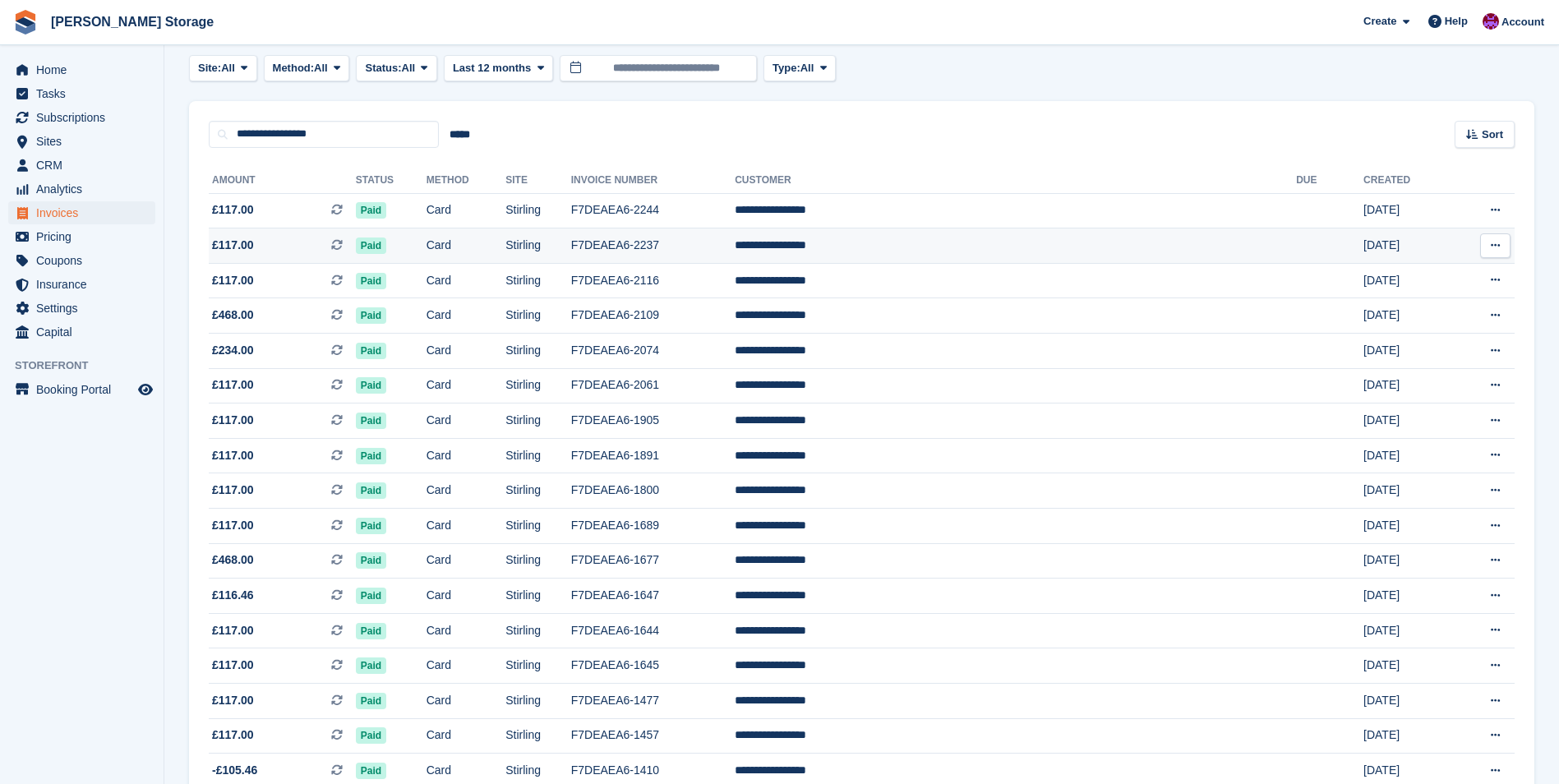
click at [730, 236] on td "F7DEAEA6-2237" at bounding box center [653, 247] width 163 height 36
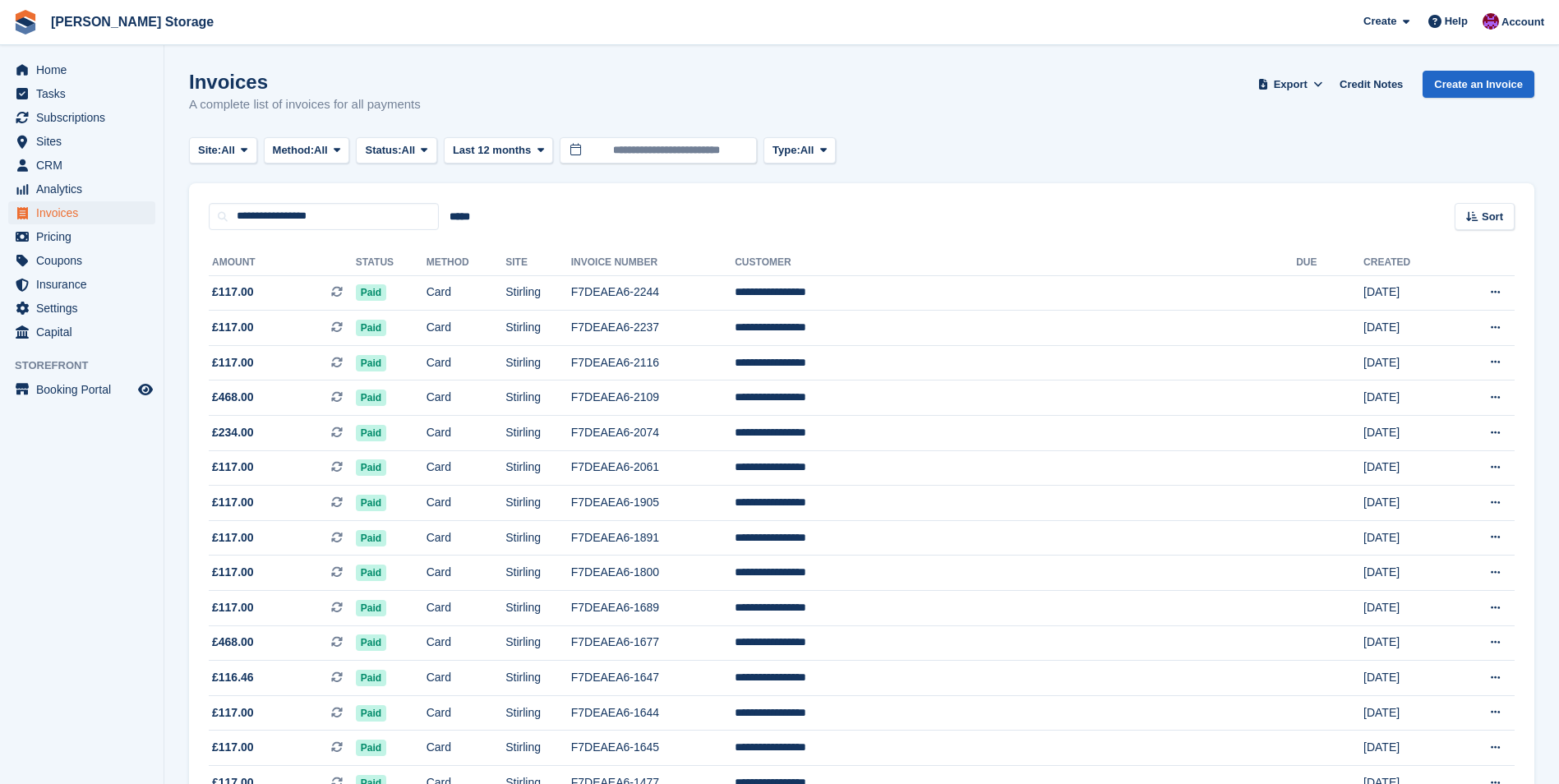
scroll to position [83, 0]
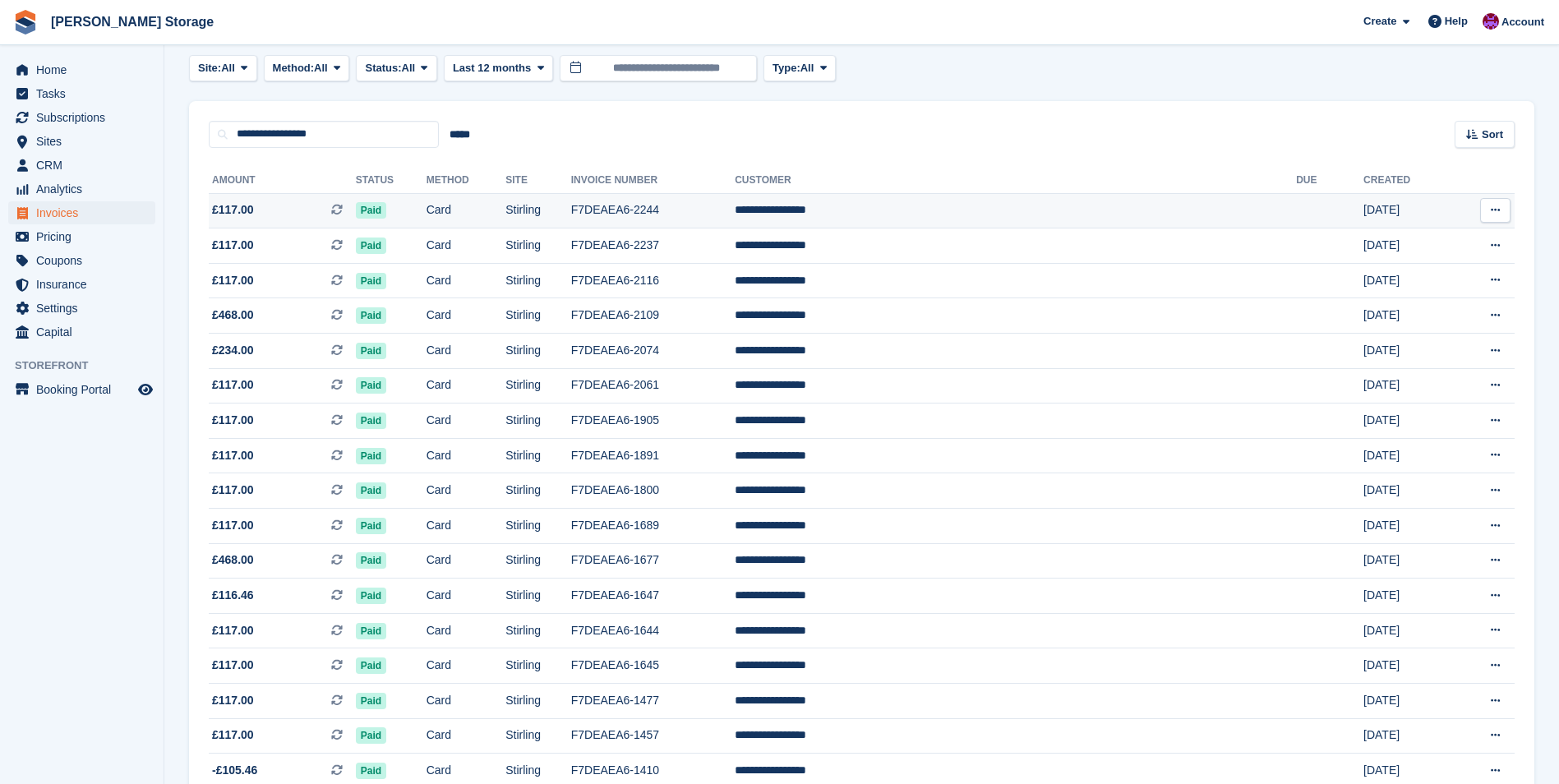
click at [734, 208] on td "F7DEAEA6-2244" at bounding box center [653, 211] width 163 height 36
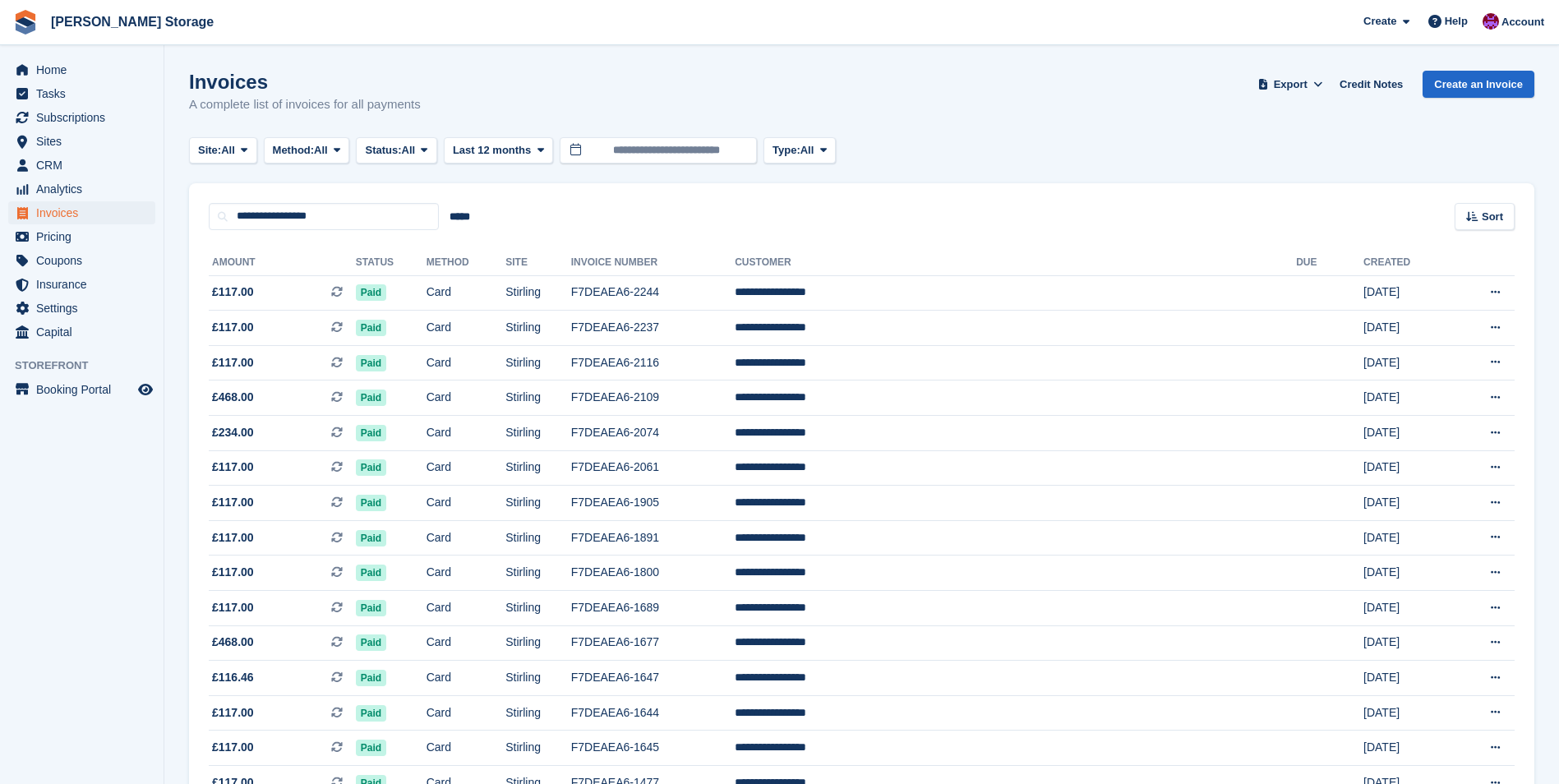
scroll to position [83, 0]
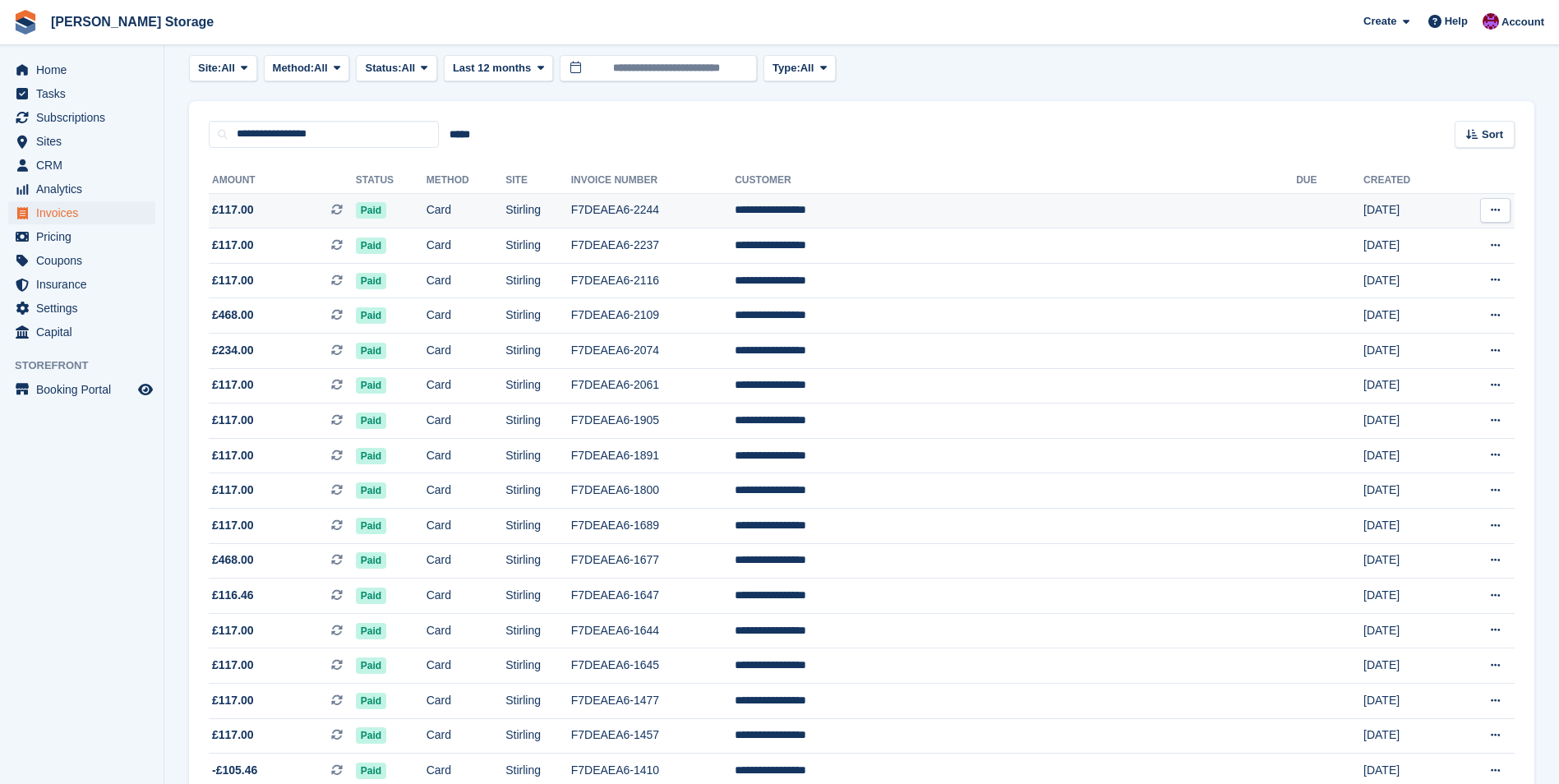
click at [507, 207] on td "Card" at bounding box center [466, 211] width 80 height 36
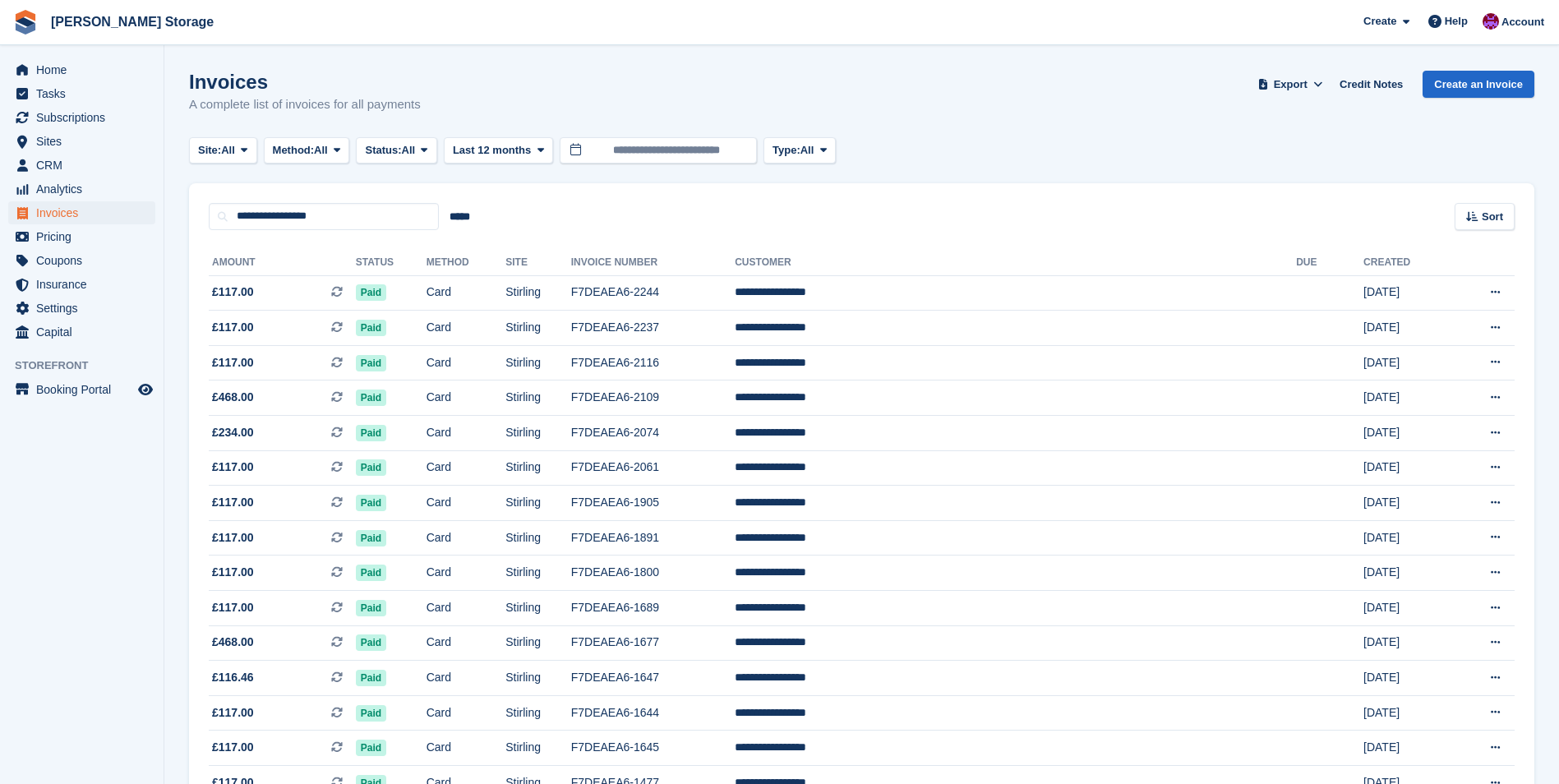
scroll to position [83, 0]
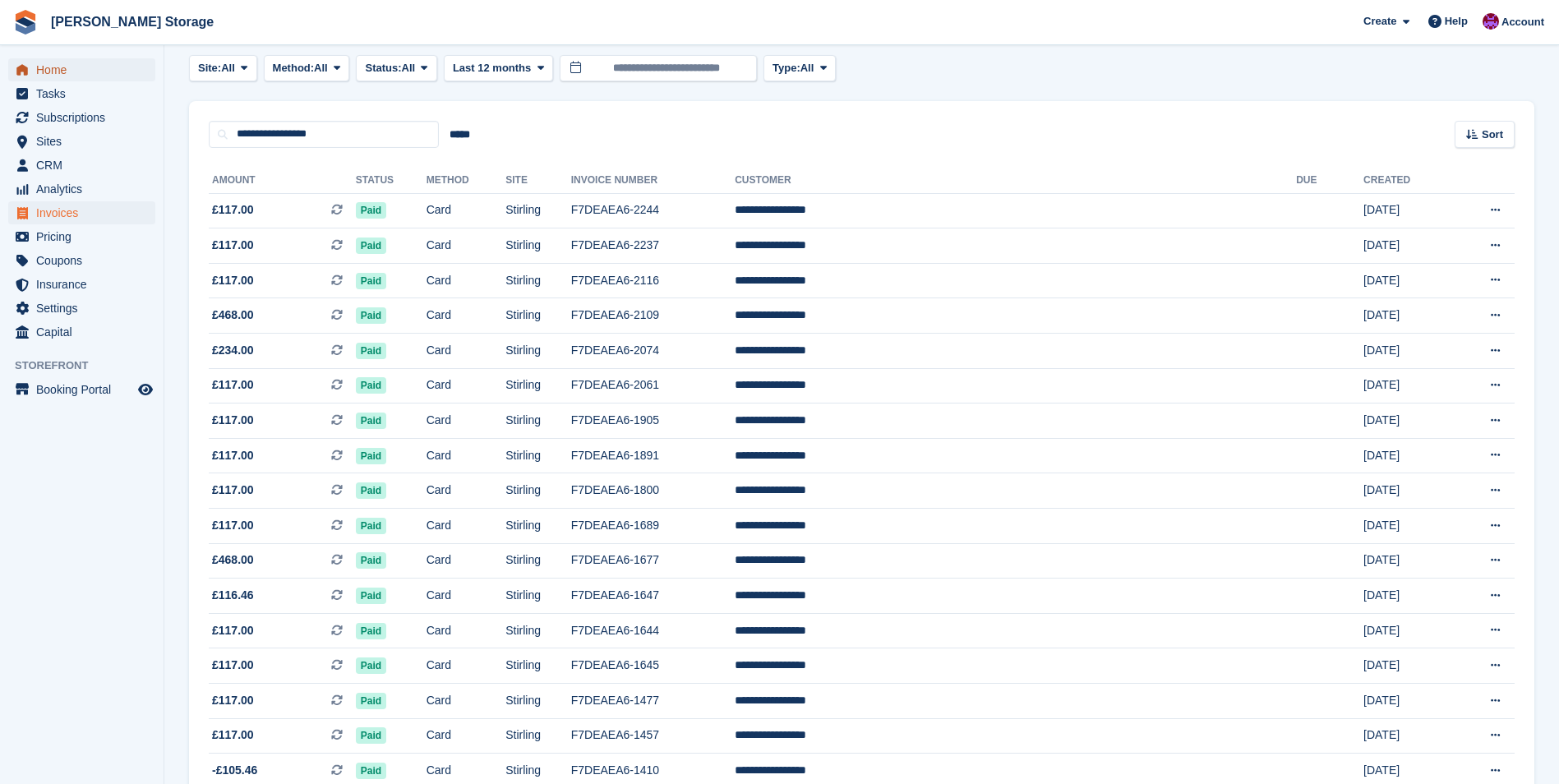
click at [45, 69] on span "Home" at bounding box center [85, 69] width 98 height 23
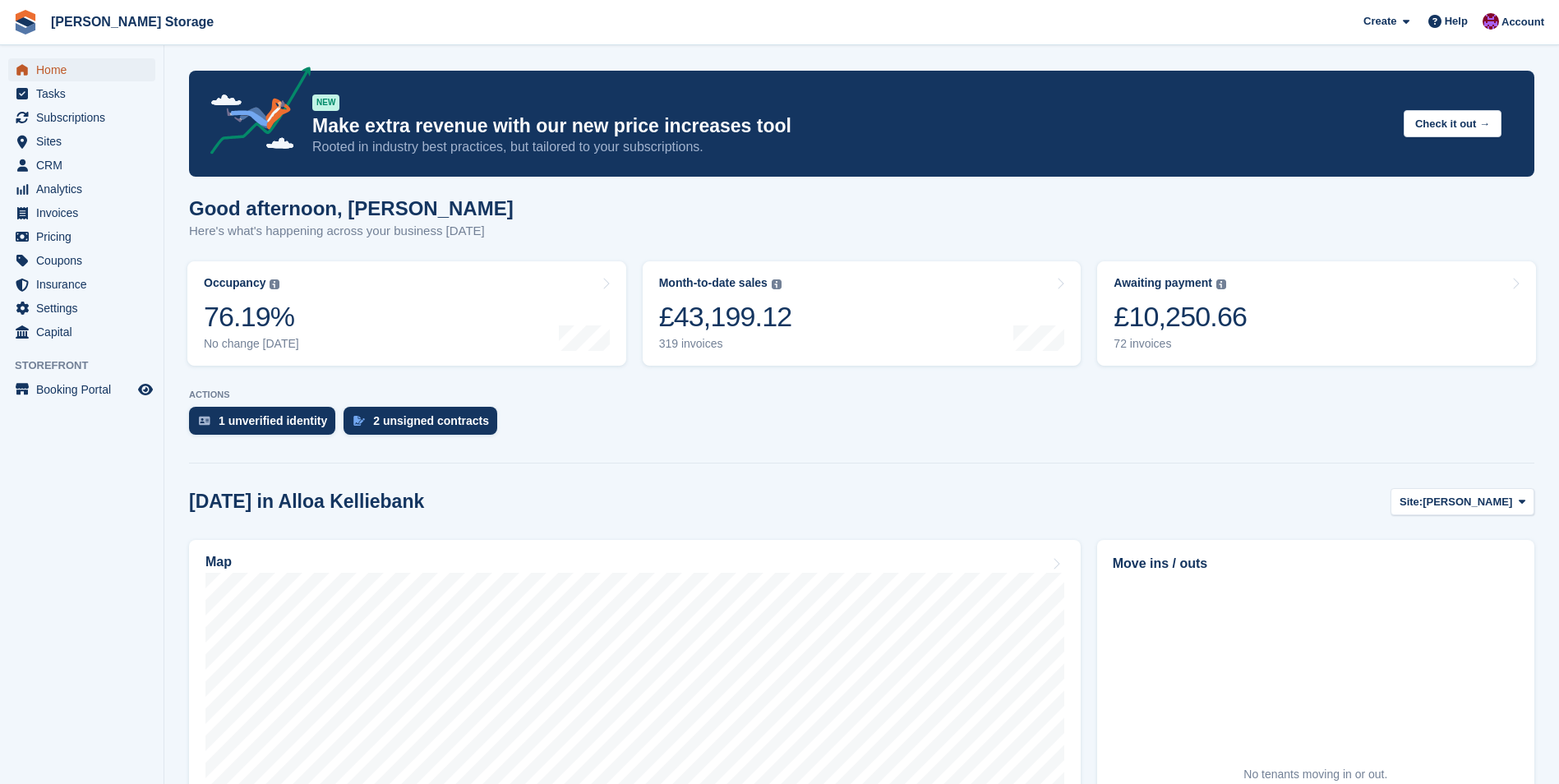
click at [66, 69] on span "Home" at bounding box center [85, 69] width 98 height 23
click at [56, 162] on span "CRM" at bounding box center [85, 165] width 98 height 23
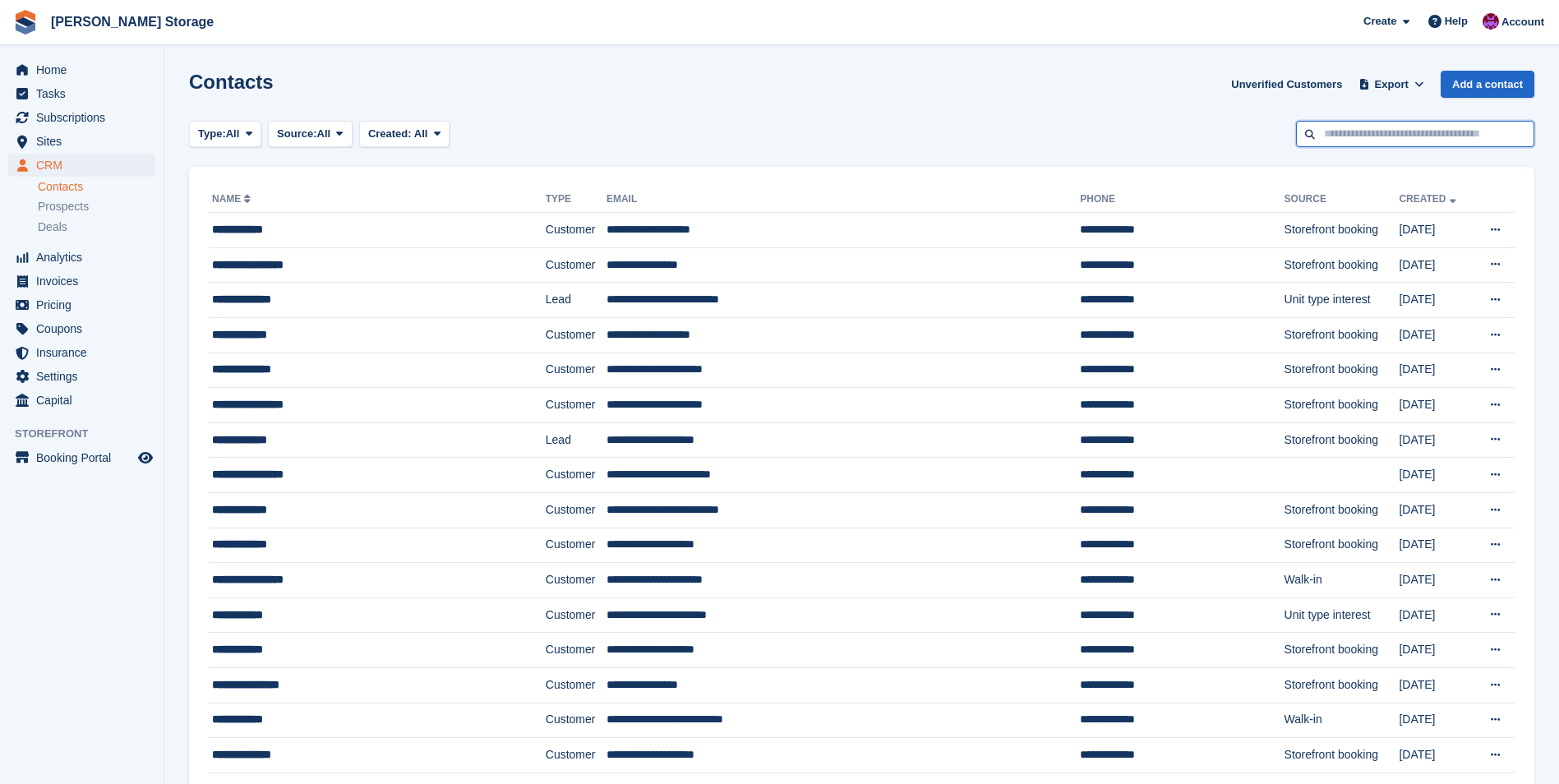
click at [1386, 130] on input "text" at bounding box center [1415, 134] width 238 height 27
type input "******"
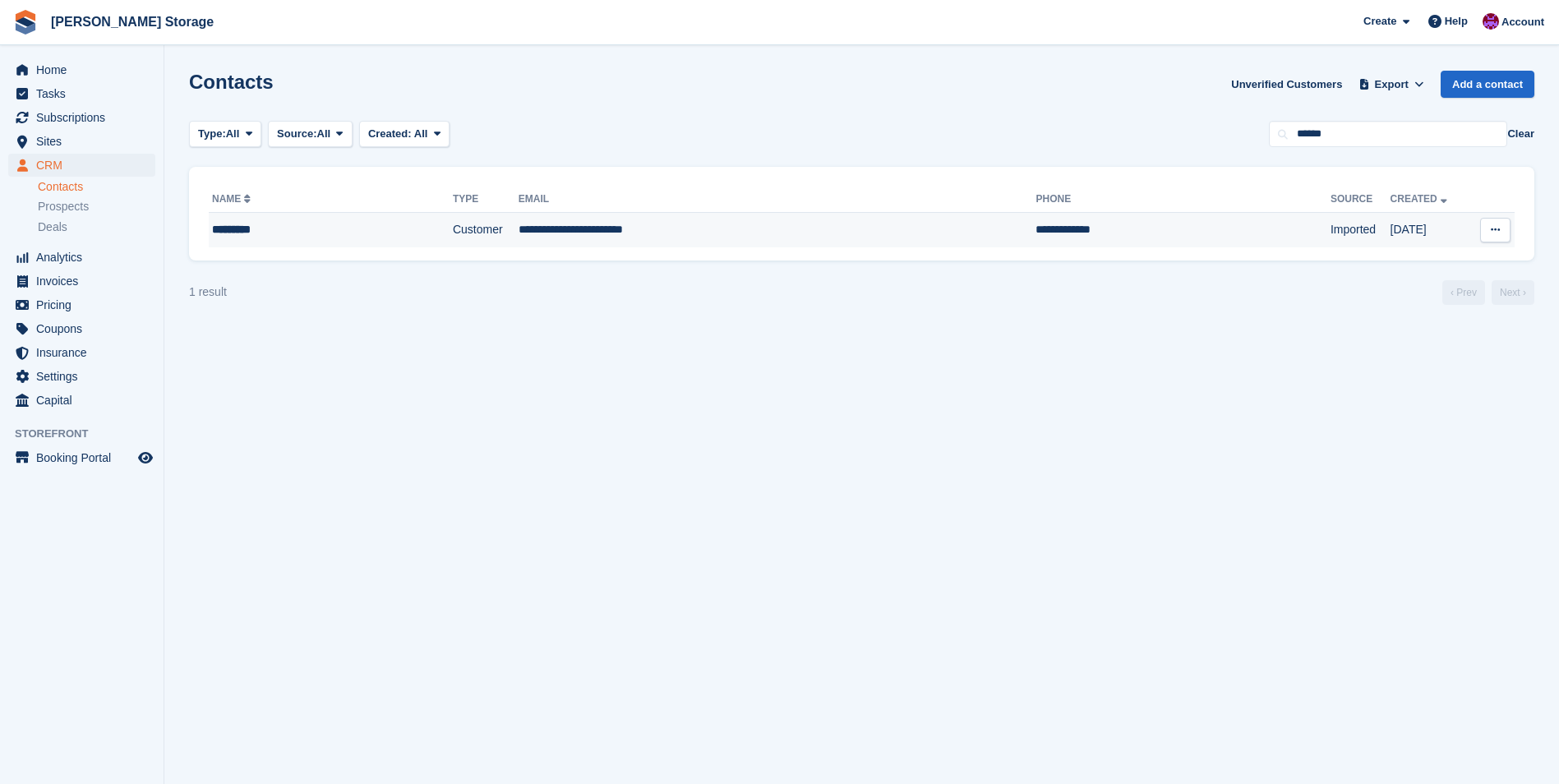
click at [542, 236] on td "**********" at bounding box center [778, 230] width 518 height 35
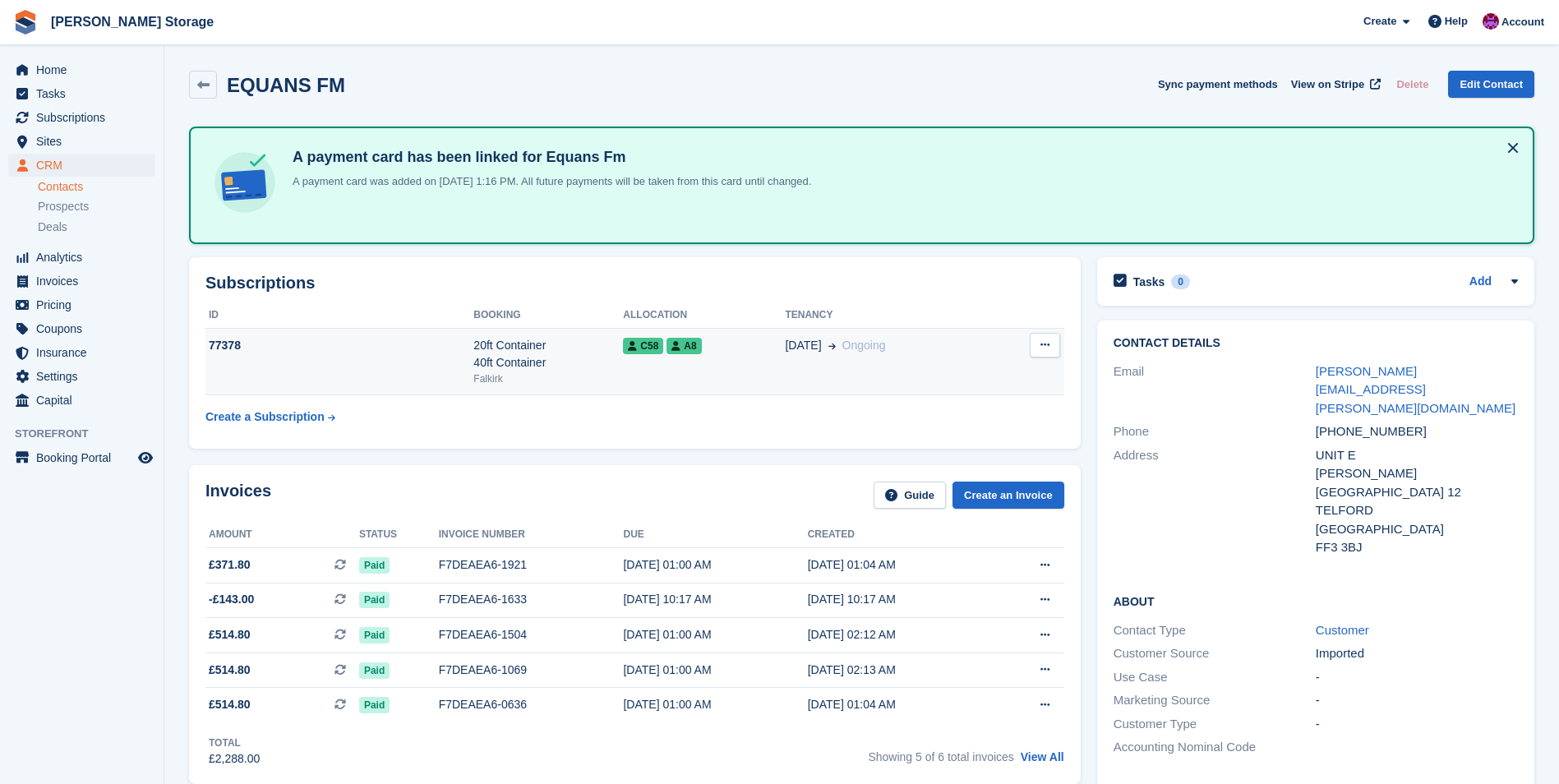
click at [659, 365] on td "C58 A8" at bounding box center [704, 362] width 162 height 68
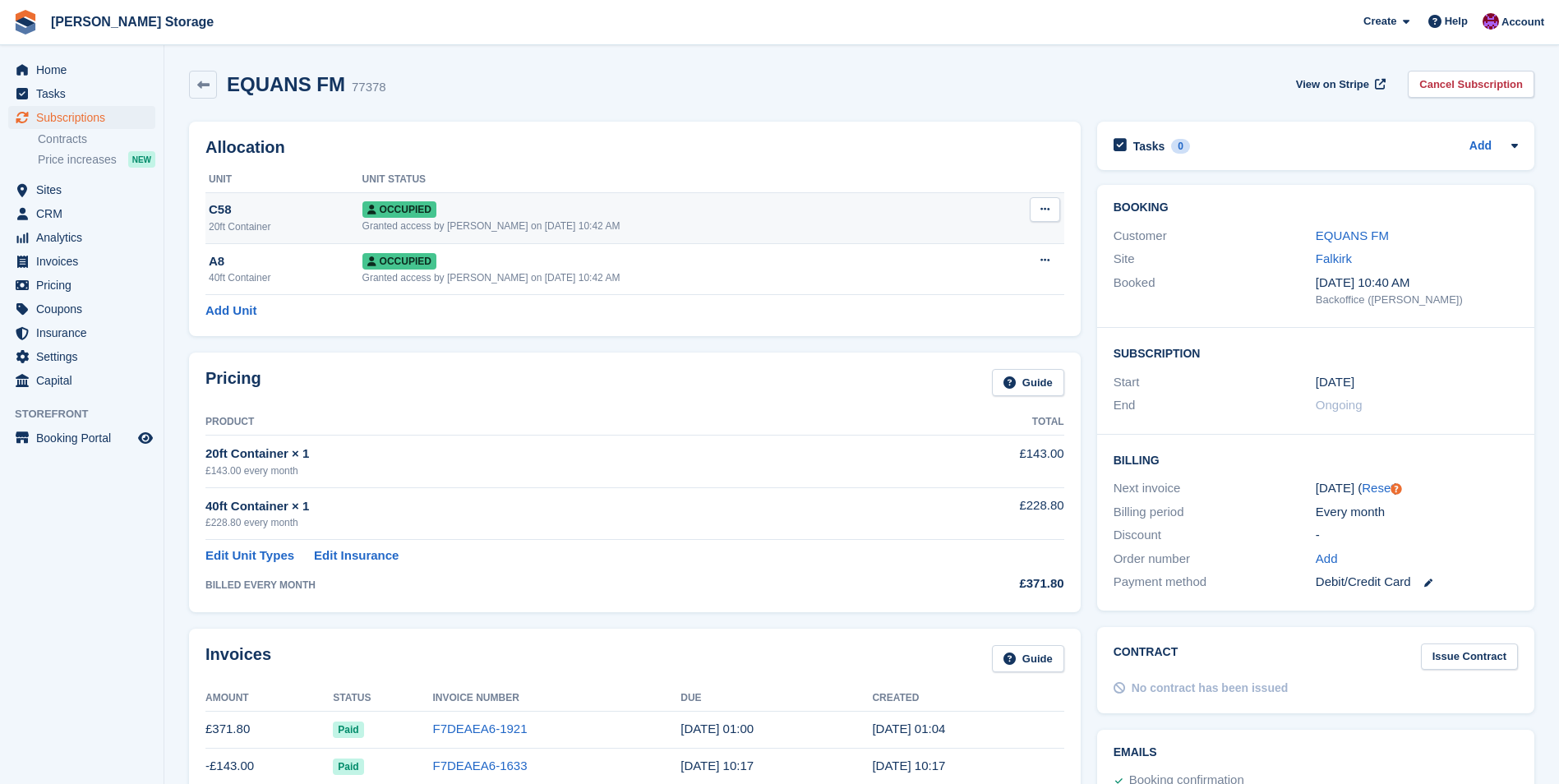
click at [1052, 209] on button at bounding box center [1045, 209] width 30 height 24
click at [946, 298] on p "Deallocate" at bounding box center [981, 298] width 143 height 22
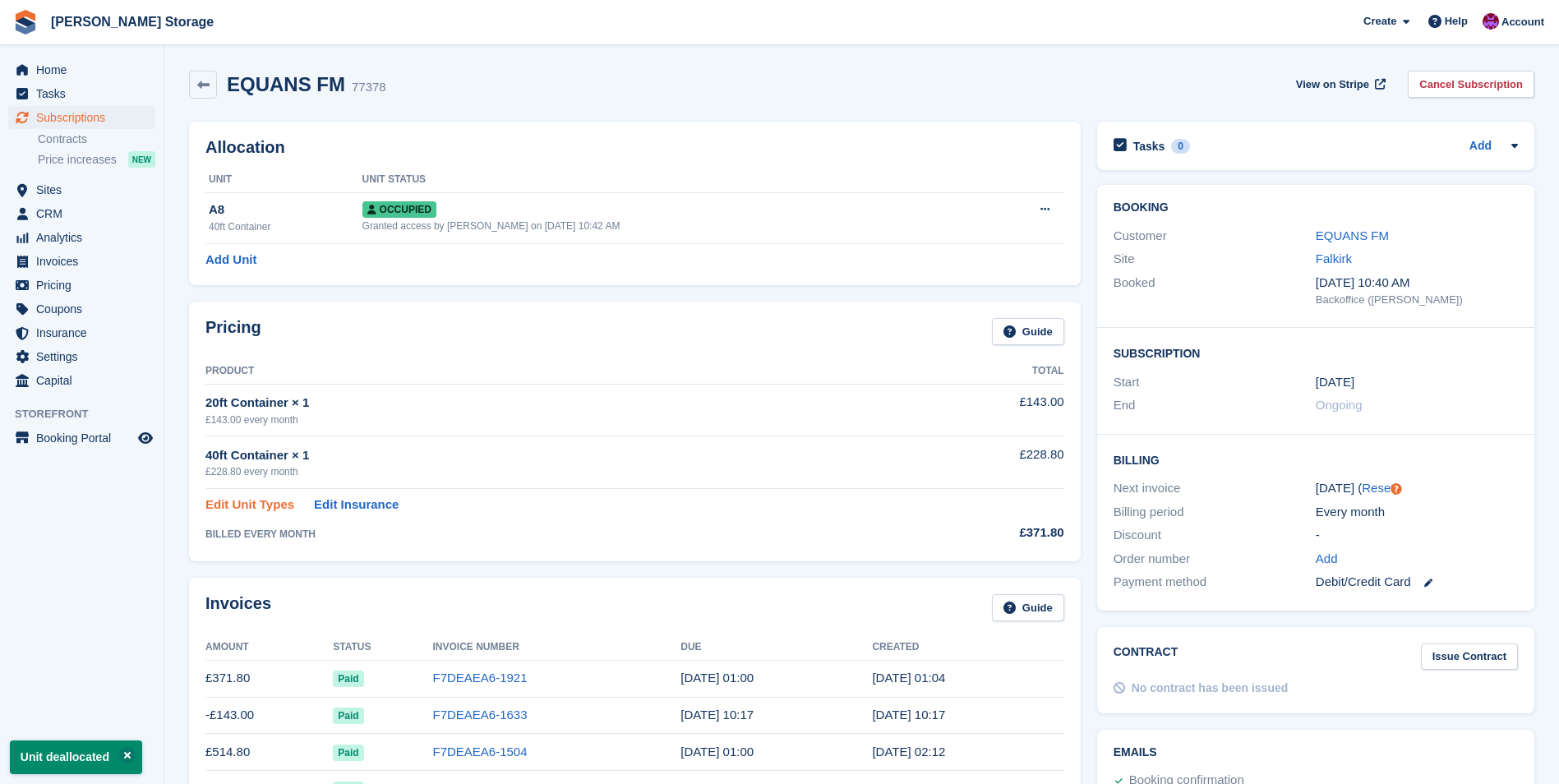
click at [259, 502] on link "Edit Unit Types" at bounding box center [250, 505] width 89 height 19
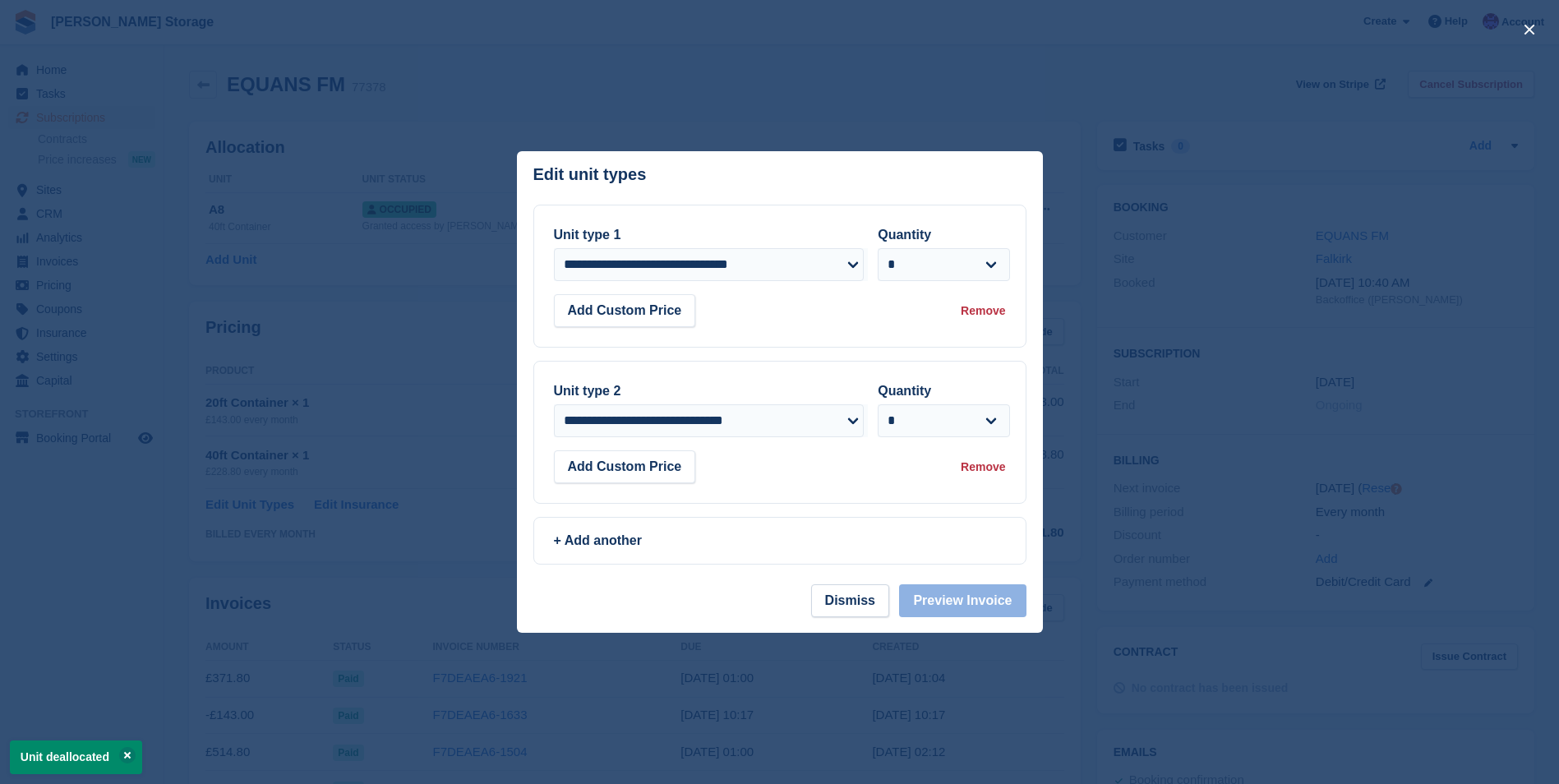
click at [991, 307] on div "Remove" at bounding box center [982, 310] width 44 height 17
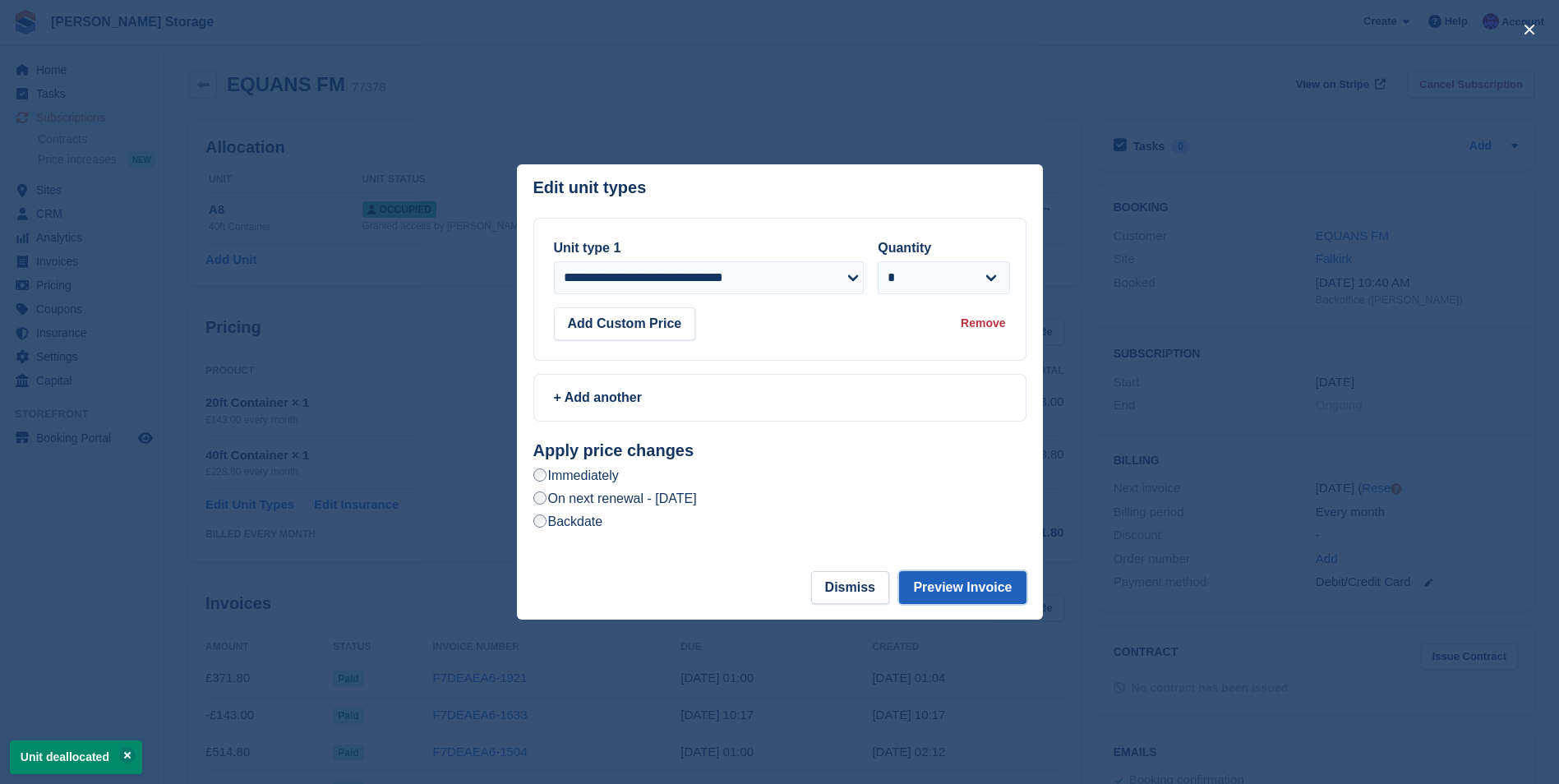
click at [959, 588] on button "Preview Invoice" at bounding box center [962, 587] width 127 height 33
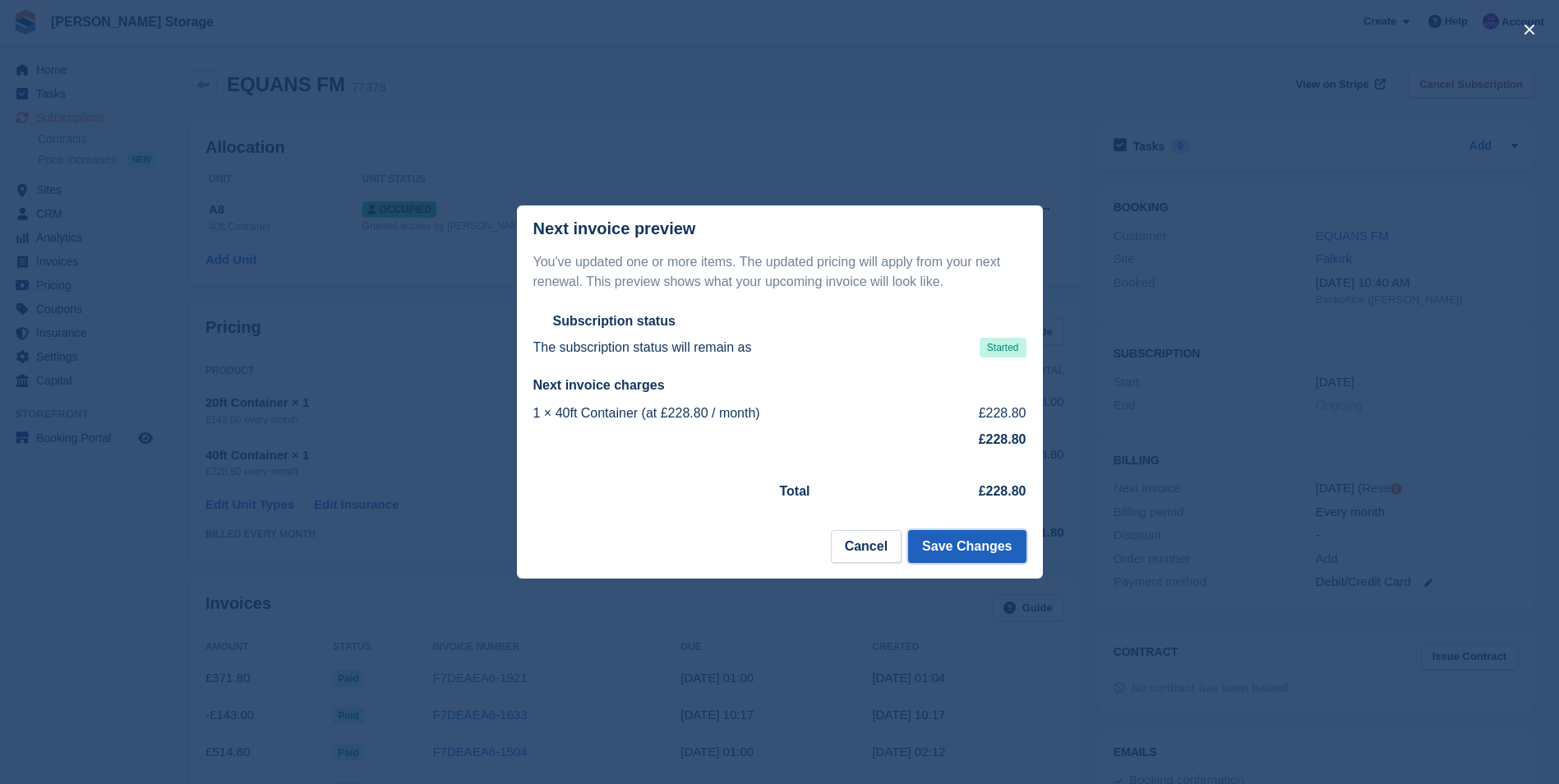
click at [970, 543] on button "Save Changes" at bounding box center [966, 546] width 117 height 33
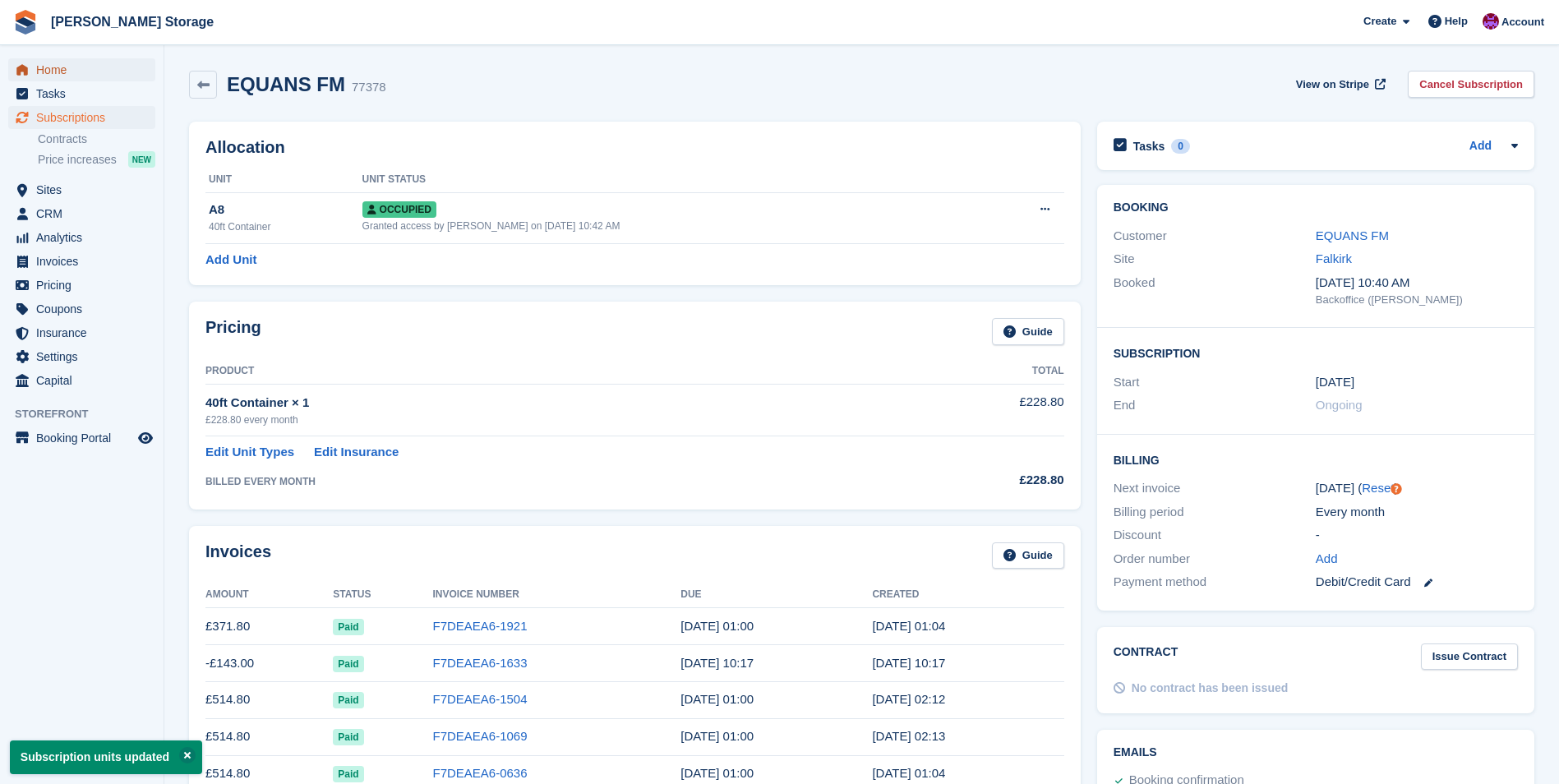
click at [56, 76] on span "Home" at bounding box center [85, 69] width 98 height 23
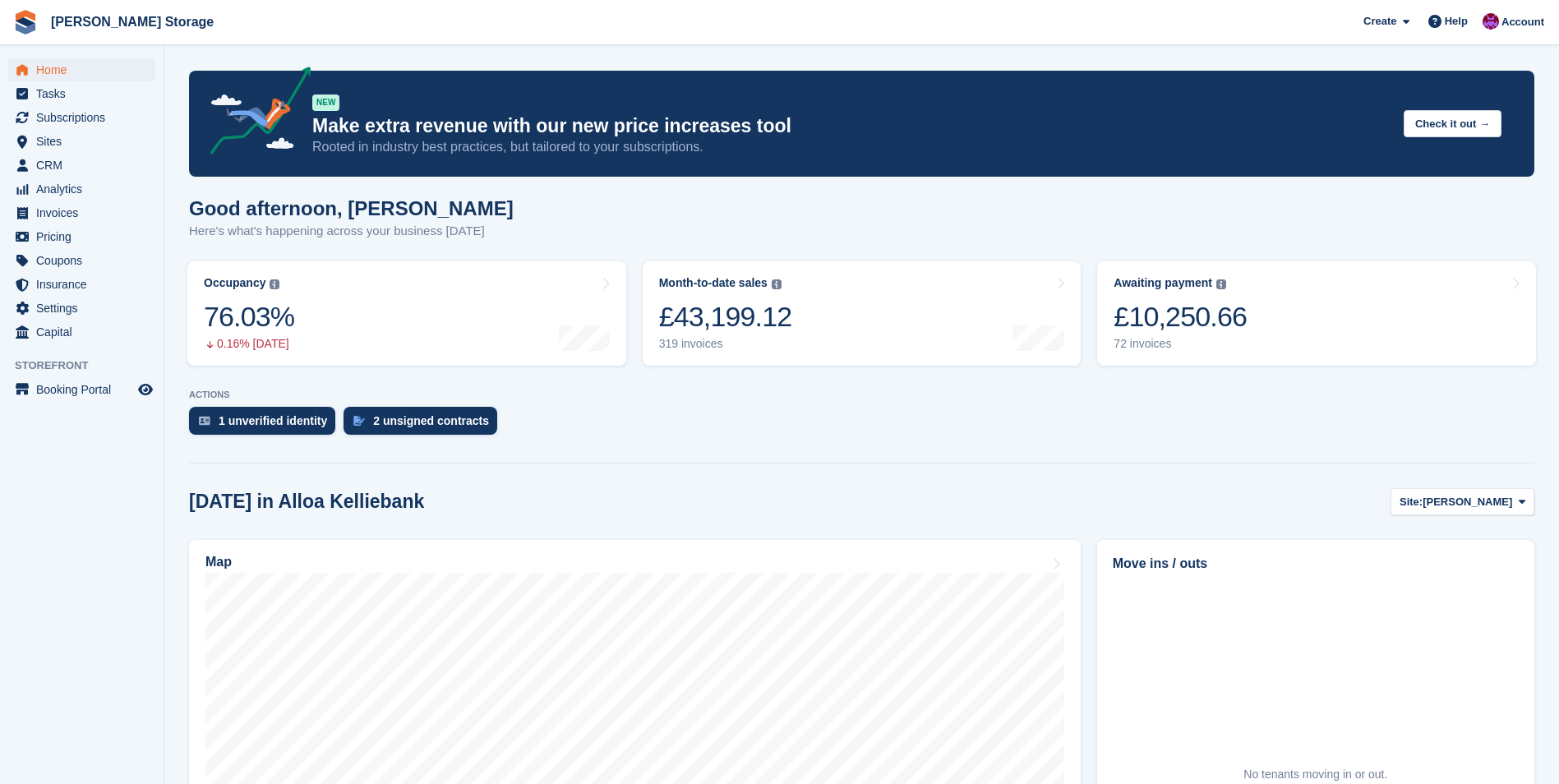
click at [114, 539] on aside "Home Tasks Subscriptions Subscriptions Subscriptions Contracts Price increases …" at bounding box center [82, 396] width 163 height 701
click at [37, 161] on span "CRM" at bounding box center [85, 165] width 98 height 23
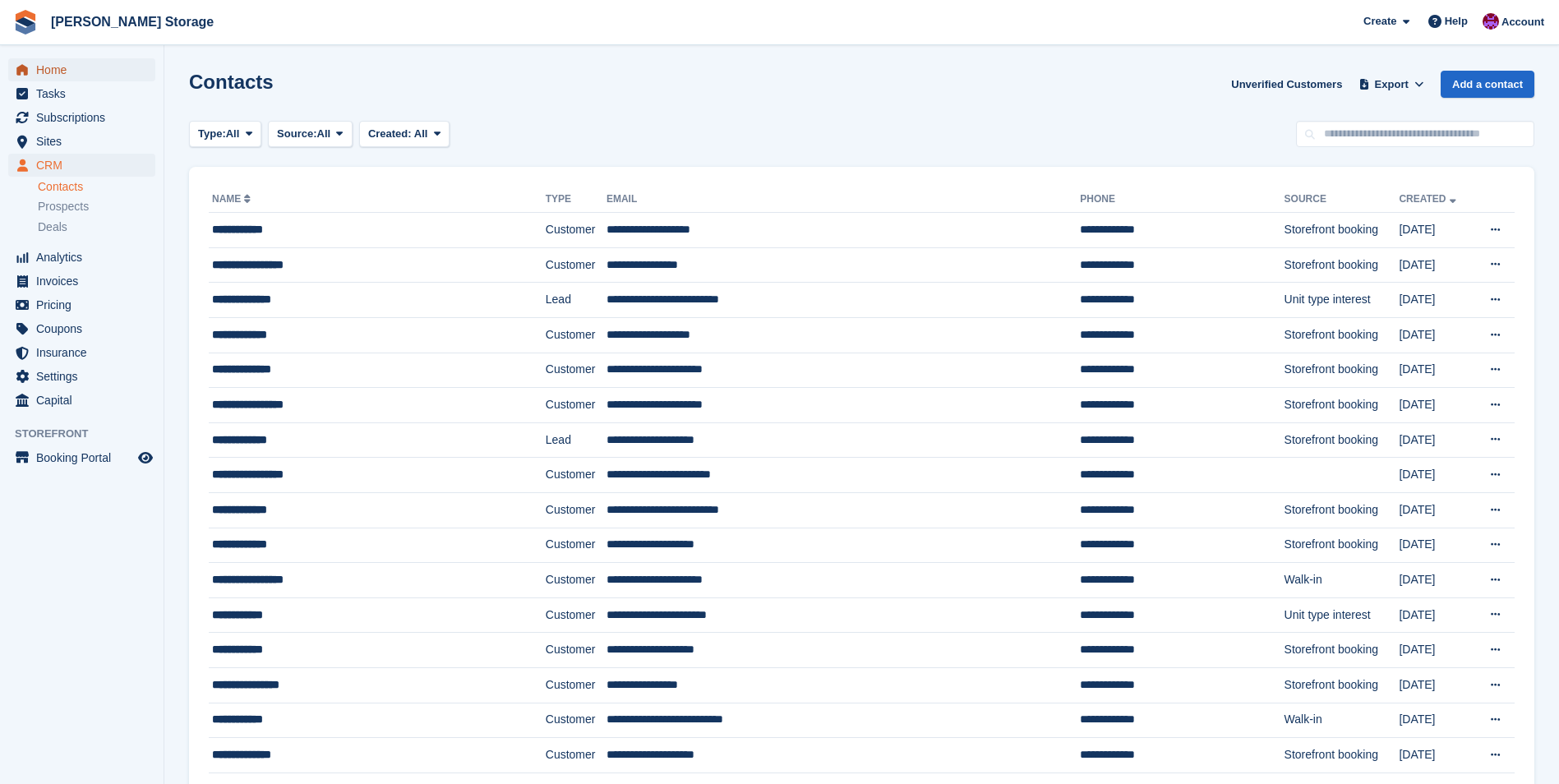
click at [63, 69] on span "Home" at bounding box center [85, 69] width 98 height 23
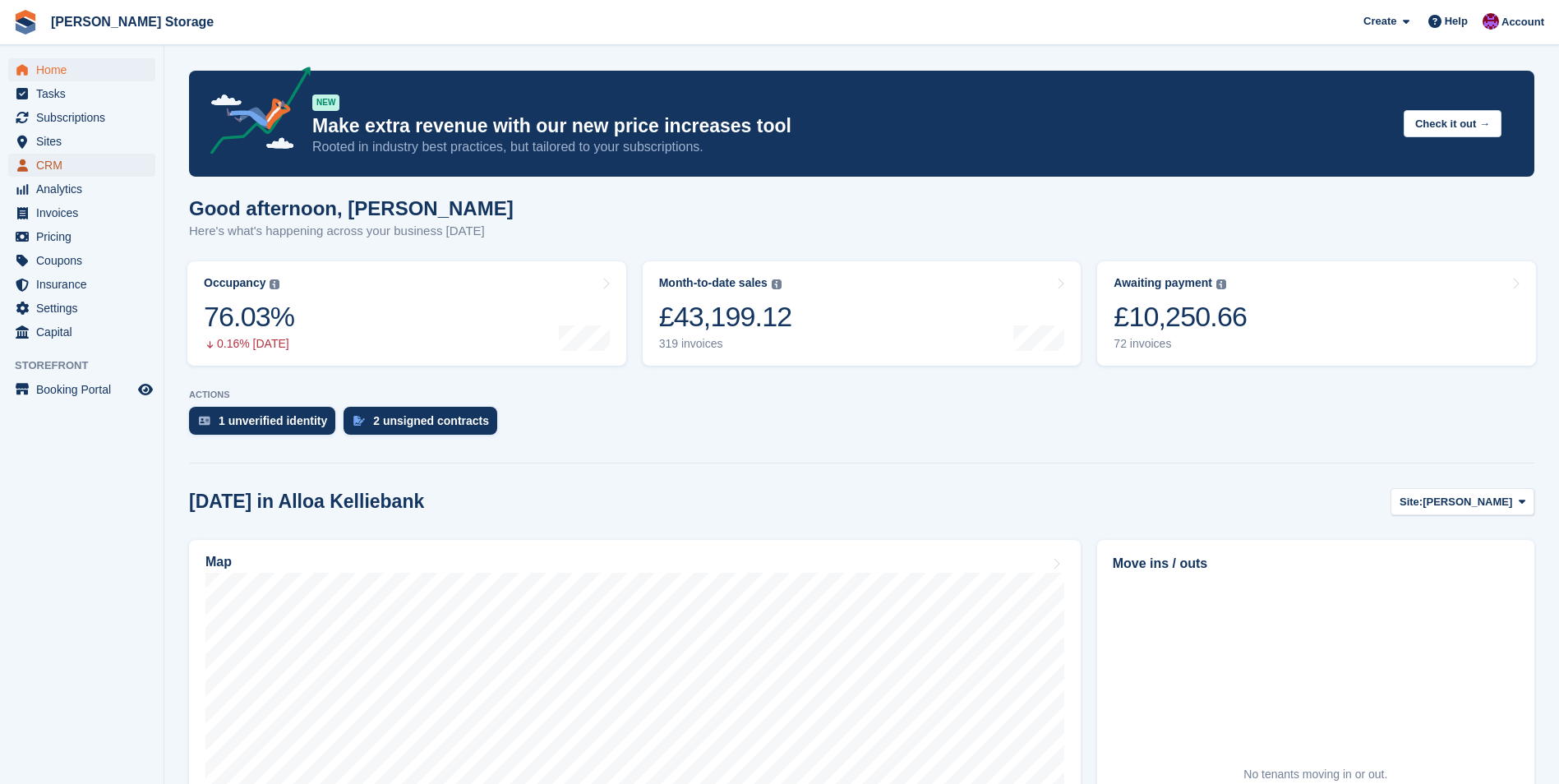
click at [77, 166] on span "CRM" at bounding box center [85, 165] width 98 height 23
